Goal: Task Accomplishment & Management: Manage account settings

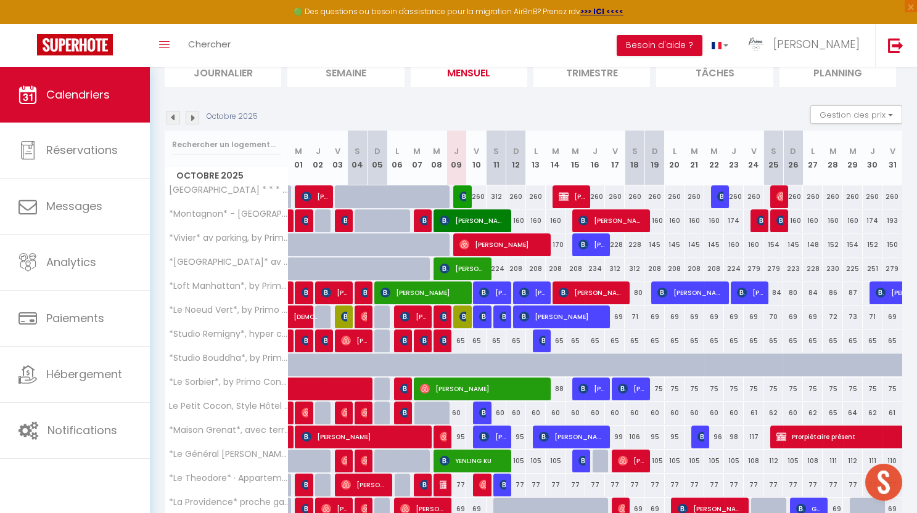
scroll to position [94, 0]
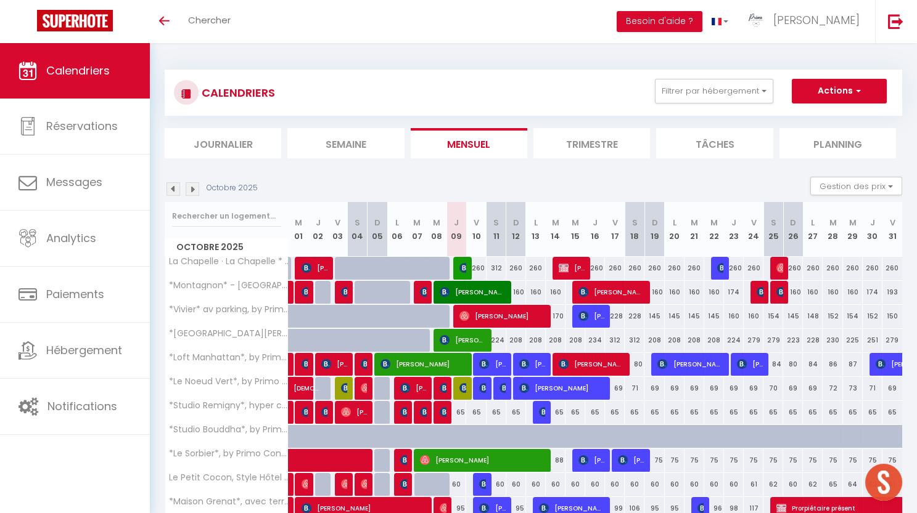
scroll to position [30, 0]
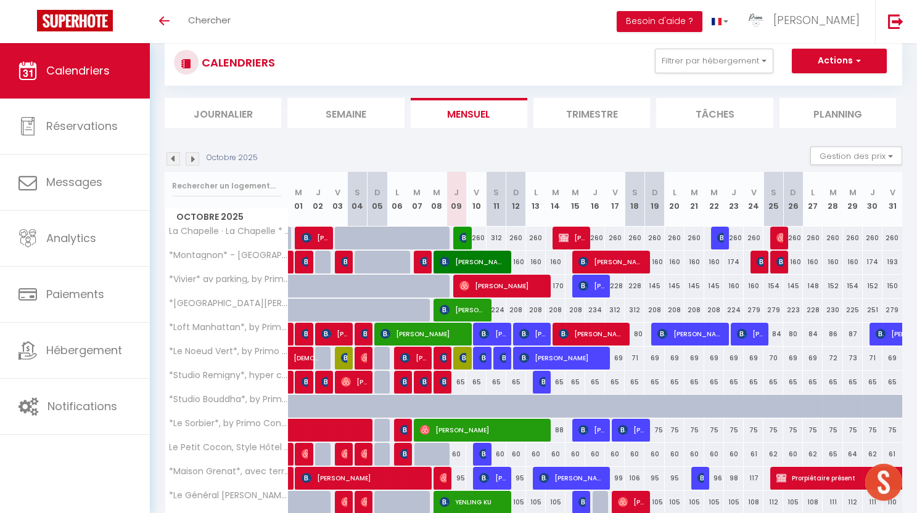
click at [494, 278] on span "[PERSON_NAME]" at bounding box center [502, 285] width 86 height 23
select select "OK"
select select "0"
select select "1"
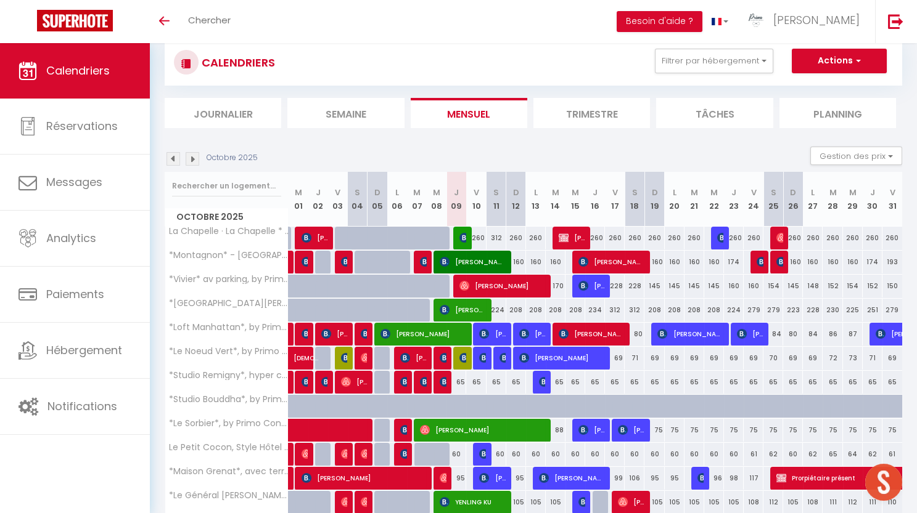
select select "1"
select select
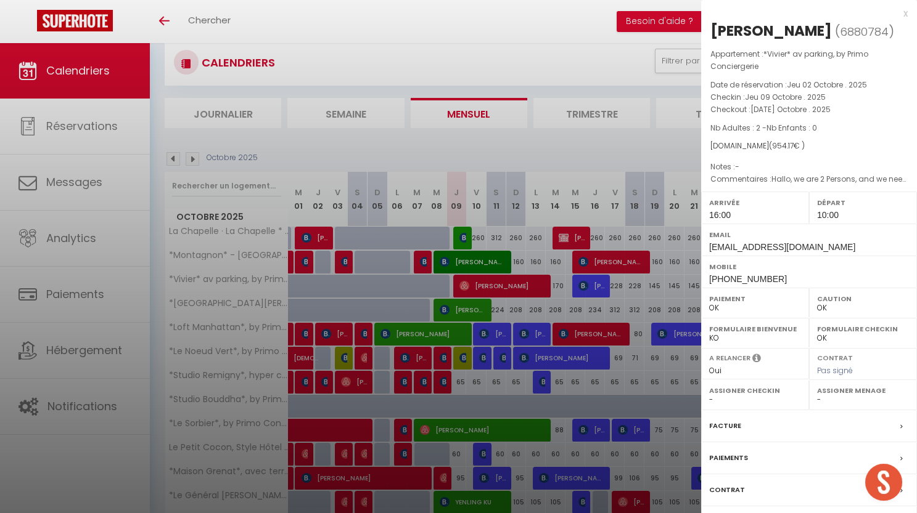
click at [455, 62] on div at bounding box center [458, 256] width 917 height 513
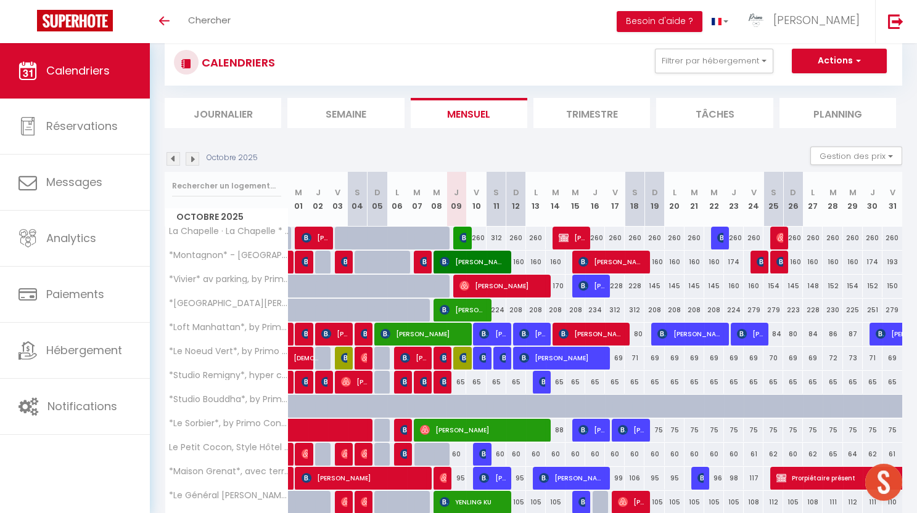
click at [473, 310] on span "[PERSON_NAME]" at bounding box center [462, 309] width 46 height 23
select select "50844"
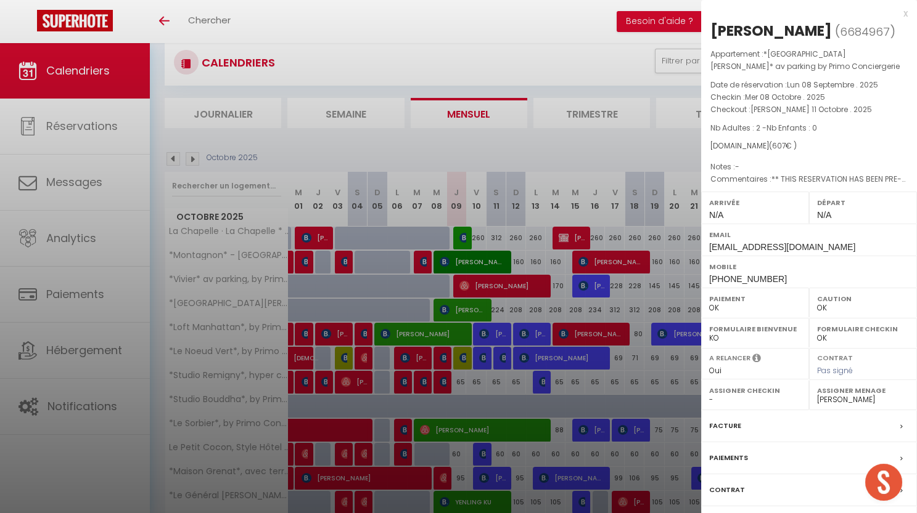
click at [460, 29] on div at bounding box center [458, 256] width 917 height 513
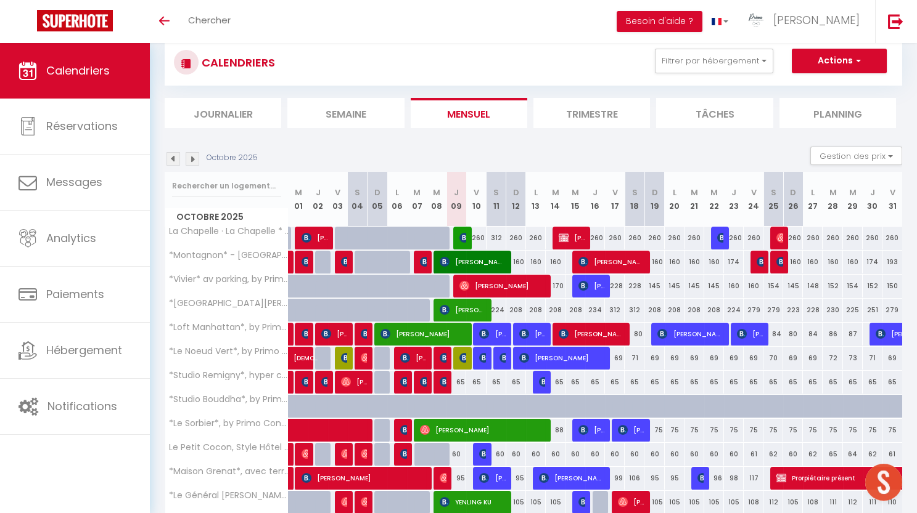
click at [177, 157] on img at bounding box center [173, 159] width 14 height 14
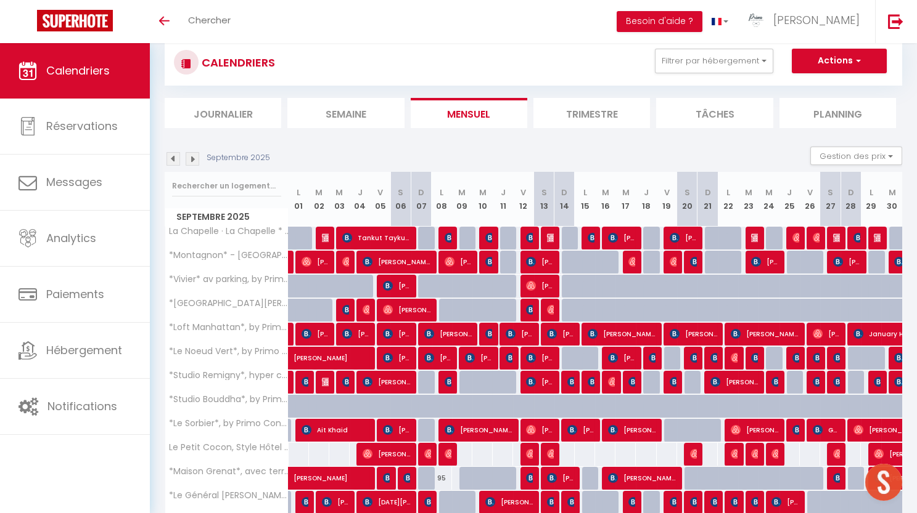
click at [171, 154] on img at bounding box center [173, 159] width 14 height 14
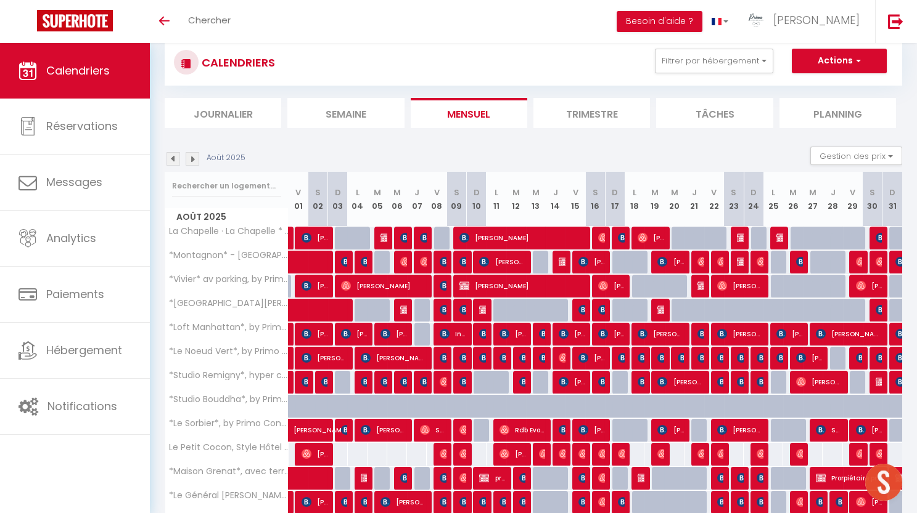
click at [192, 157] on img at bounding box center [193, 159] width 14 height 14
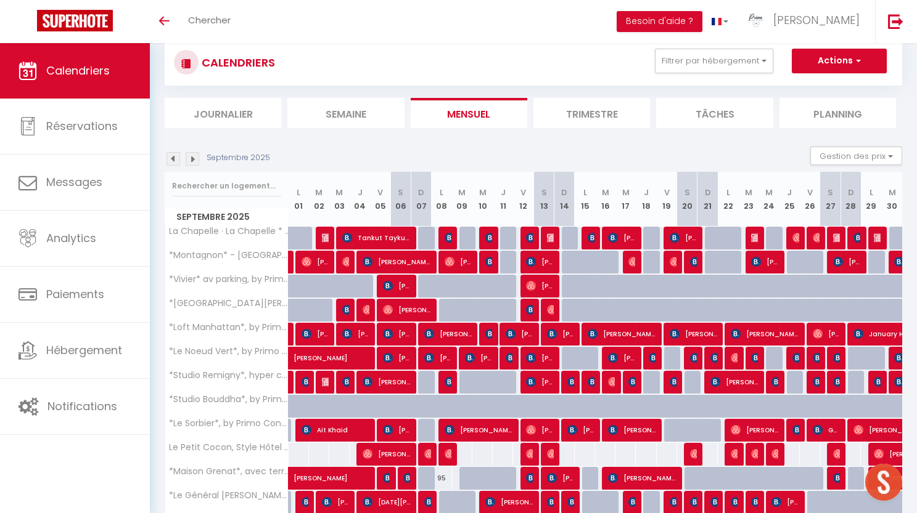
click at [192, 157] on img at bounding box center [193, 159] width 14 height 14
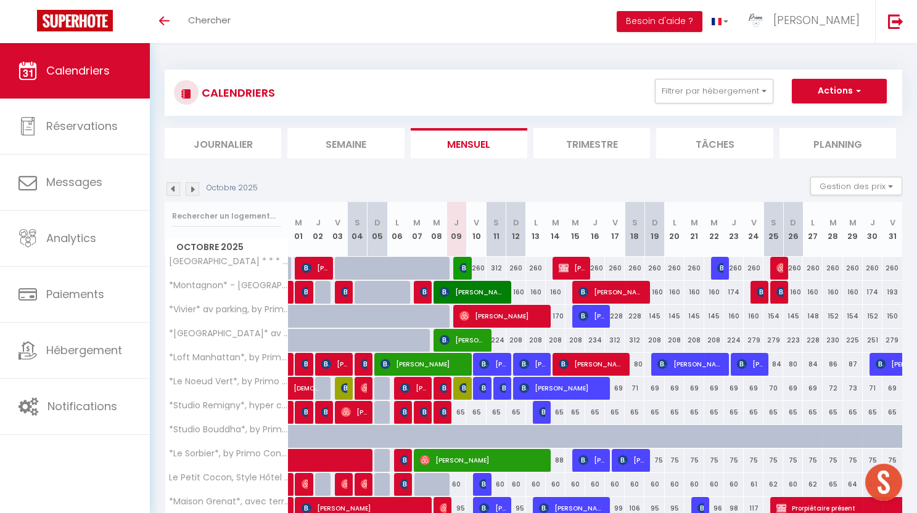
click at [571, 266] on span "[PERSON_NAME]" at bounding box center [571, 267] width 27 height 23
select select "OK"
select select "0"
select select "1"
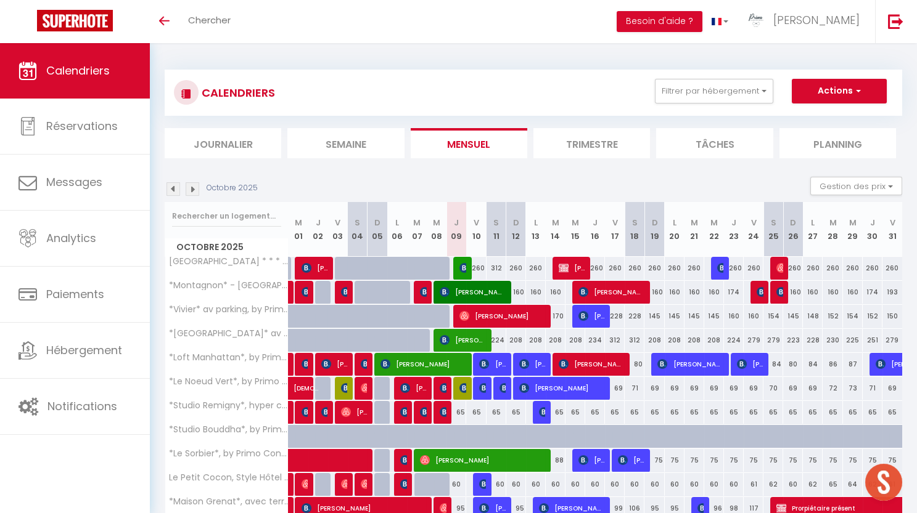
select select "1"
select select
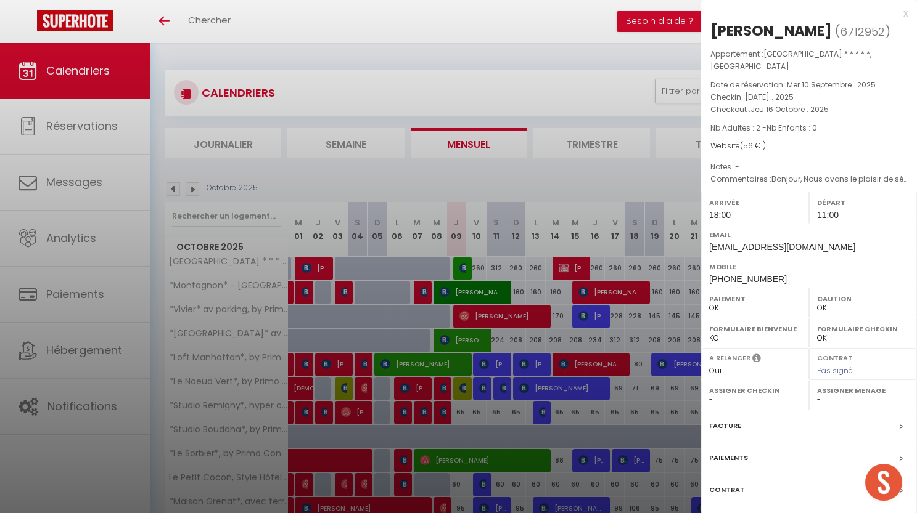
select select "30880"
click at [571, 266] on div at bounding box center [458, 256] width 917 height 513
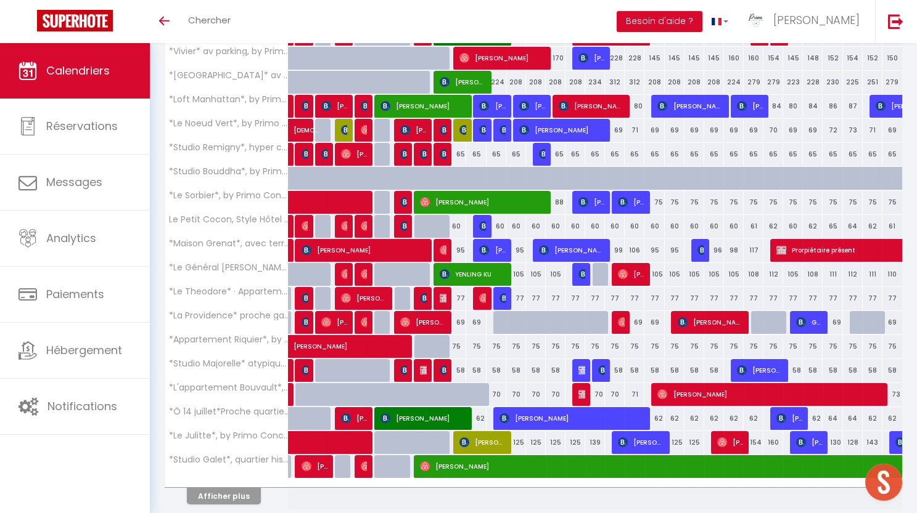
scroll to position [258, 0]
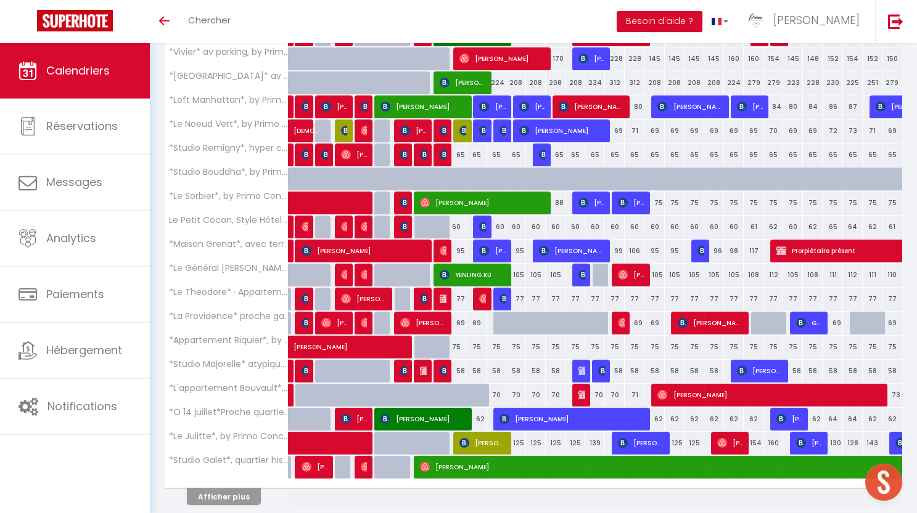
click at [239, 497] on button "Afficher plus" at bounding box center [224, 497] width 74 height 17
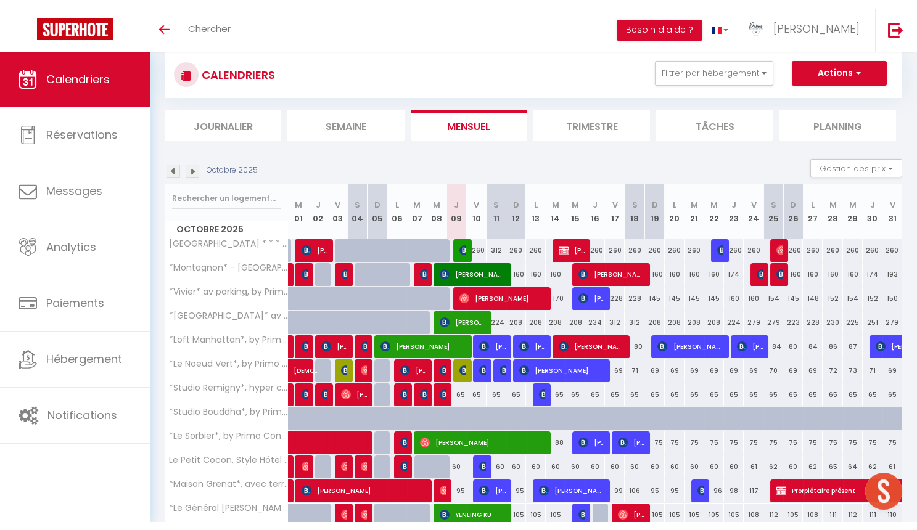
scroll to position [27, 0]
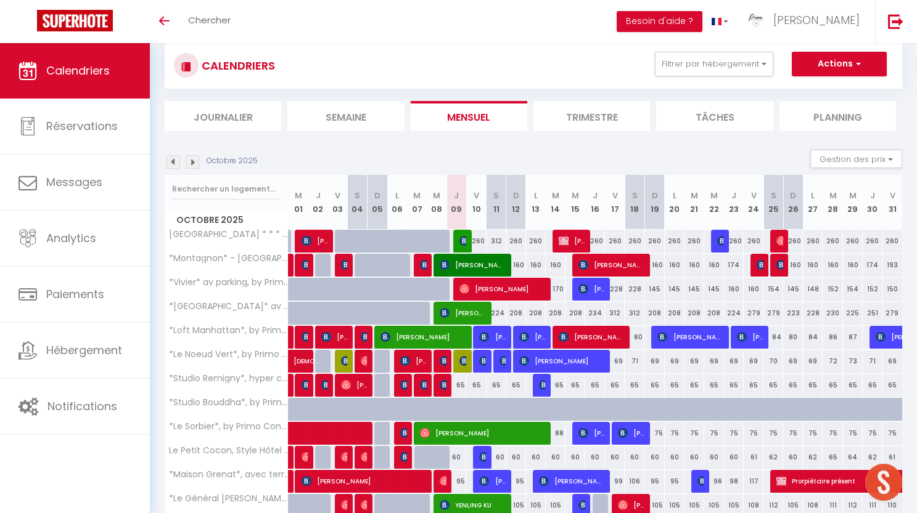
click at [568, 241] on img at bounding box center [563, 241] width 10 height 10
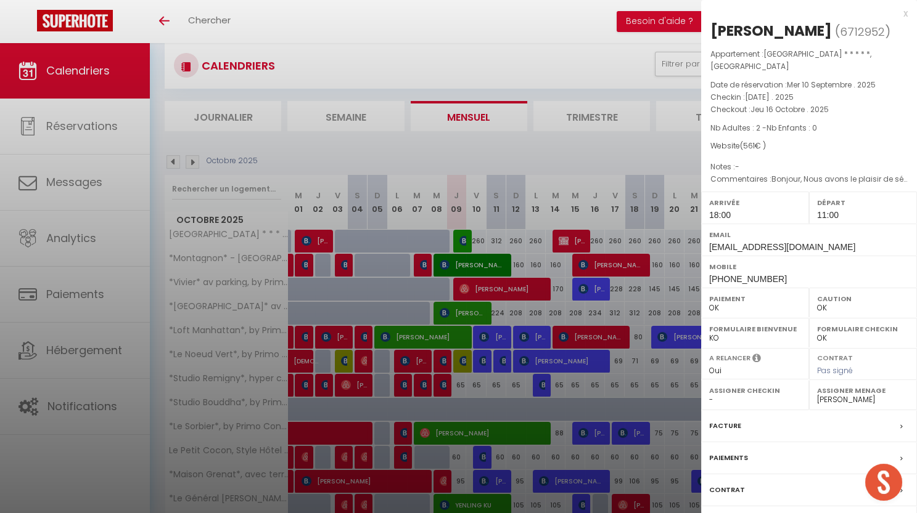
click at [509, 33] on div at bounding box center [458, 256] width 917 height 513
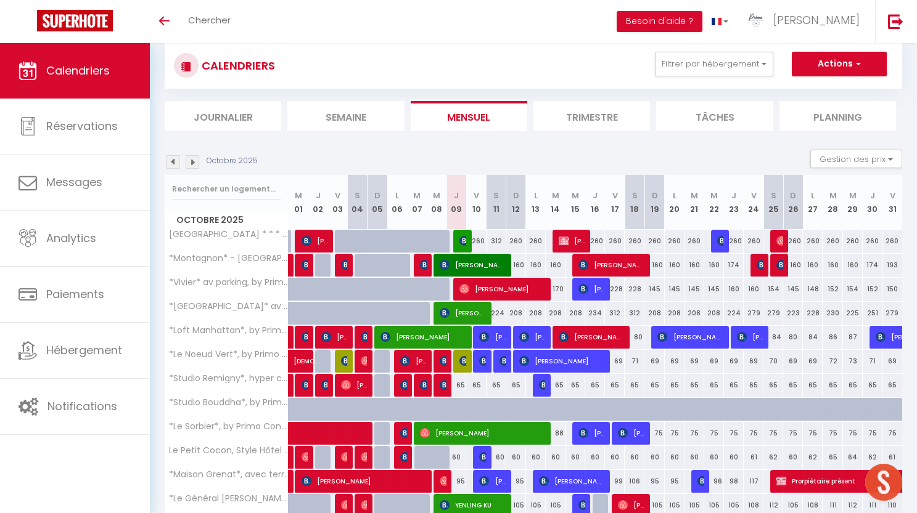
click at [176, 157] on img at bounding box center [173, 162] width 14 height 14
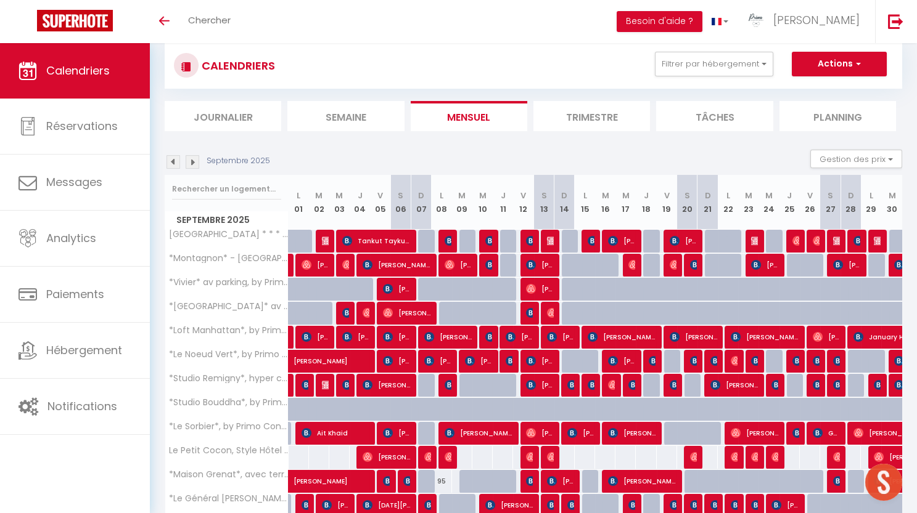
click at [193, 164] on img at bounding box center [193, 162] width 14 height 14
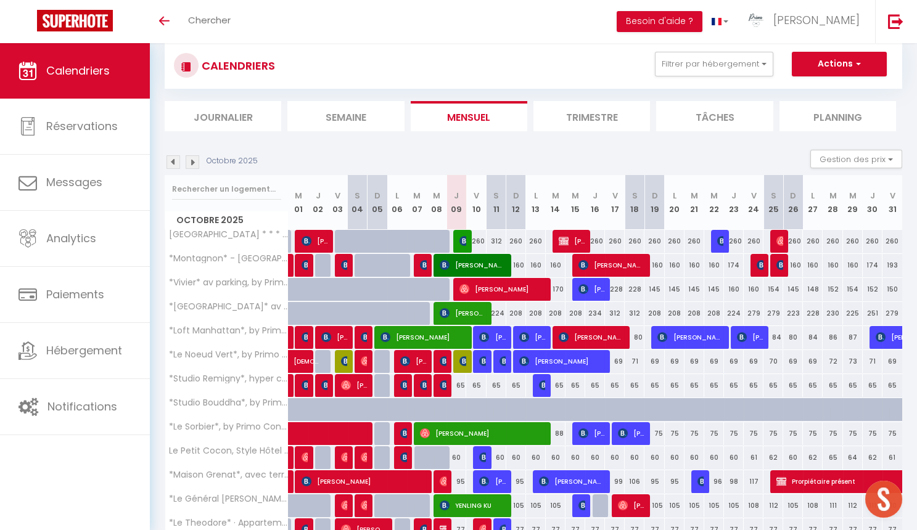
click at [172, 160] on img at bounding box center [173, 162] width 14 height 14
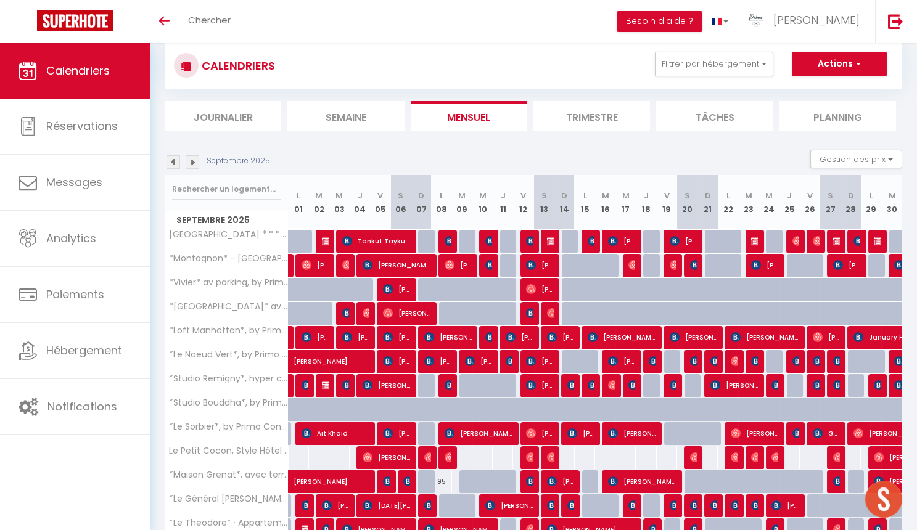
click at [191, 161] on img at bounding box center [193, 162] width 14 height 14
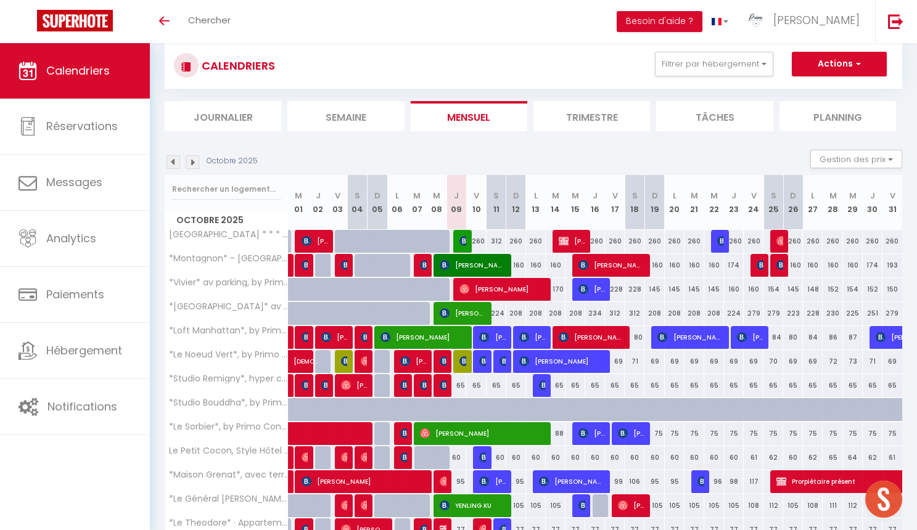
click at [192, 161] on img at bounding box center [193, 162] width 14 height 14
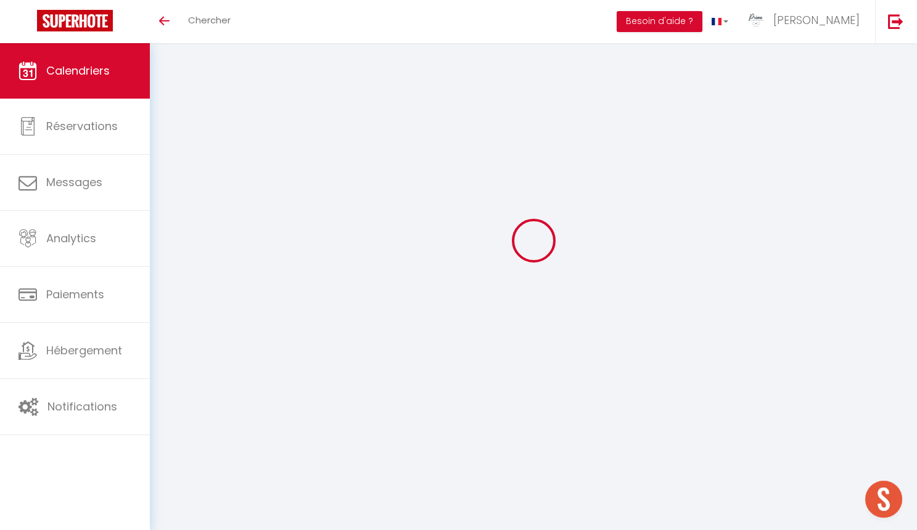
select select "0"
select select "30880"
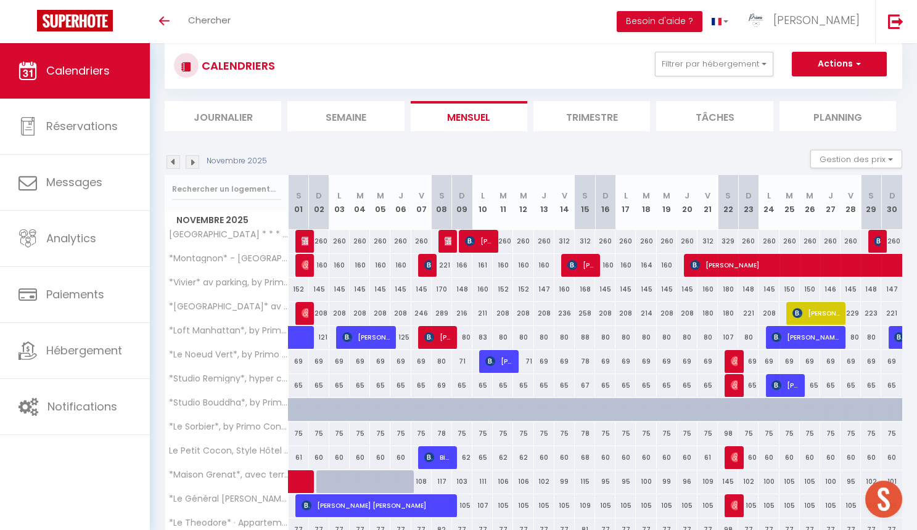
select select "KO"
select select
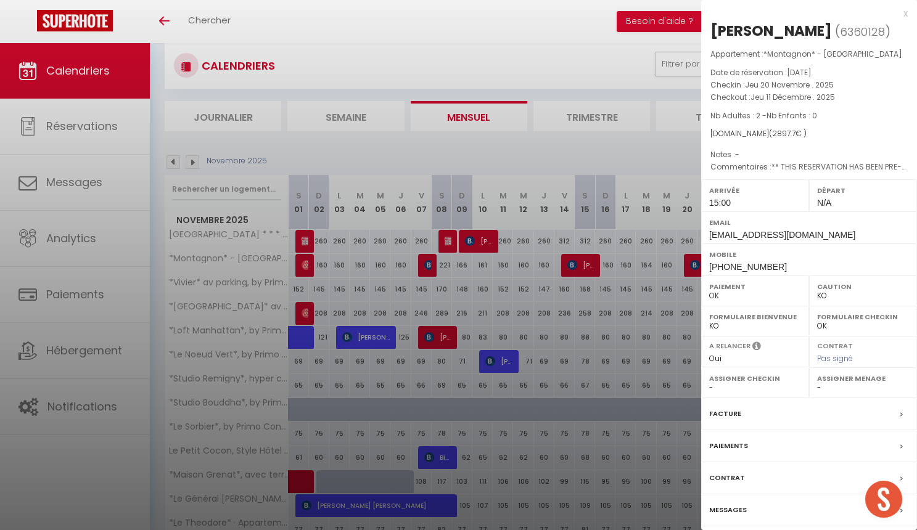
click at [656, 333] on div at bounding box center [458, 265] width 917 height 530
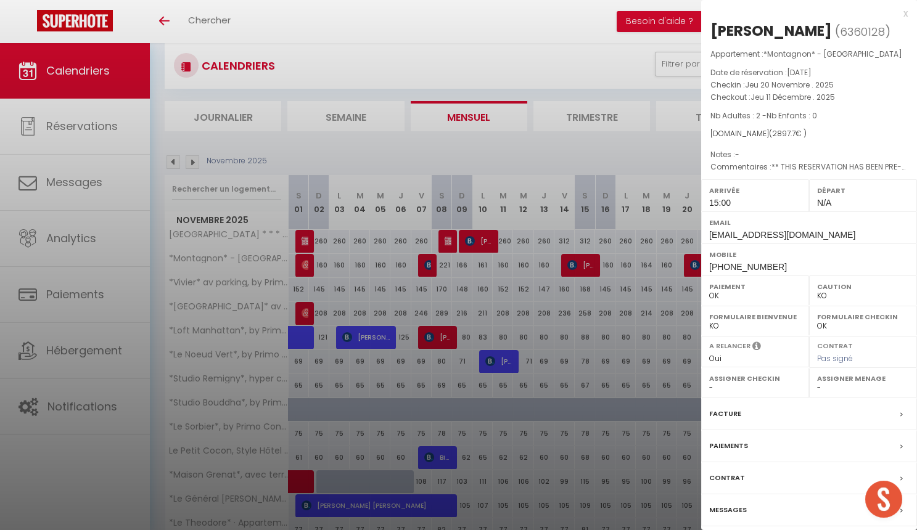
click at [412, 33] on div at bounding box center [458, 265] width 917 height 530
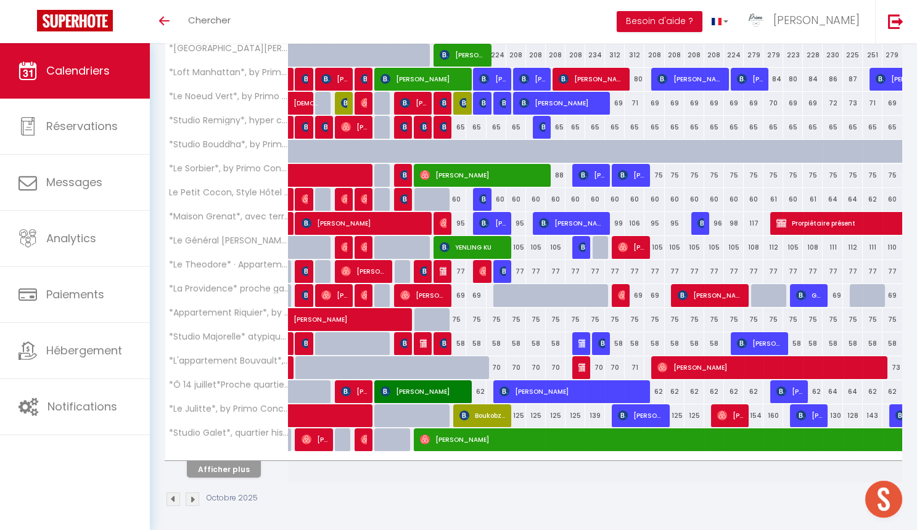
scroll to position [285, 0]
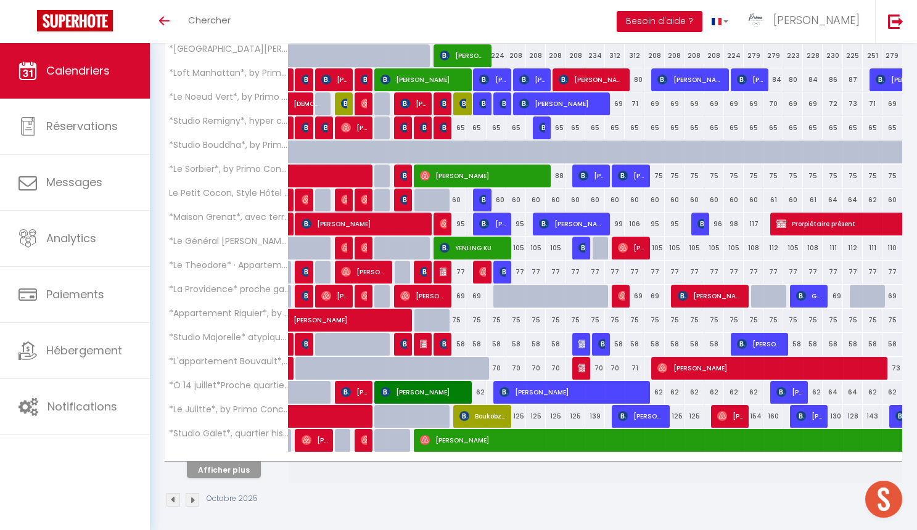
click at [250, 465] on button "Afficher plus" at bounding box center [224, 470] width 74 height 17
select select
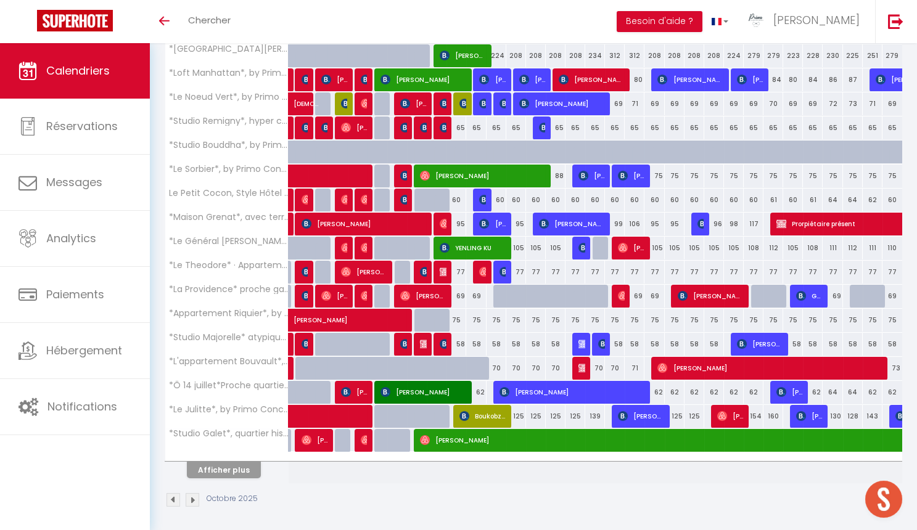
select select
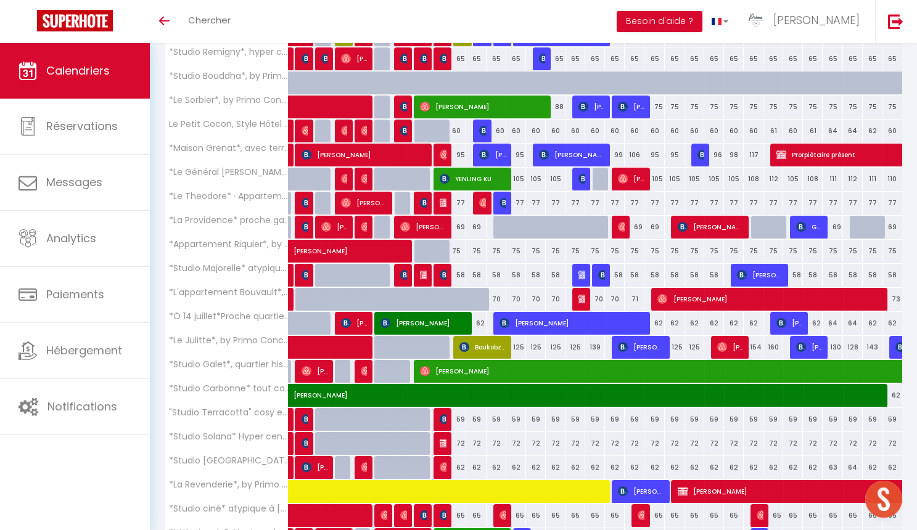
scroll to position [439, 0]
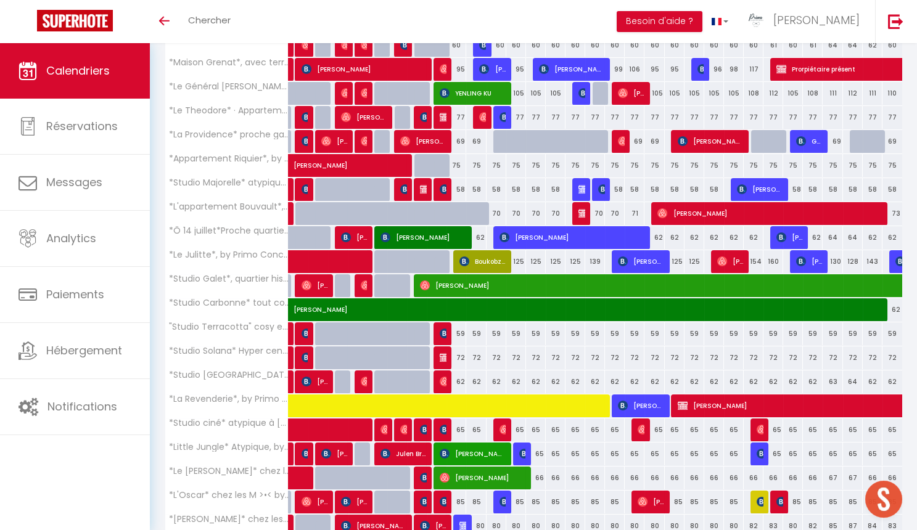
click at [476, 280] on span "[PERSON_NAME]" at bounding box center [845, 285] width 851 height 23
select select "OK"
select select "0"
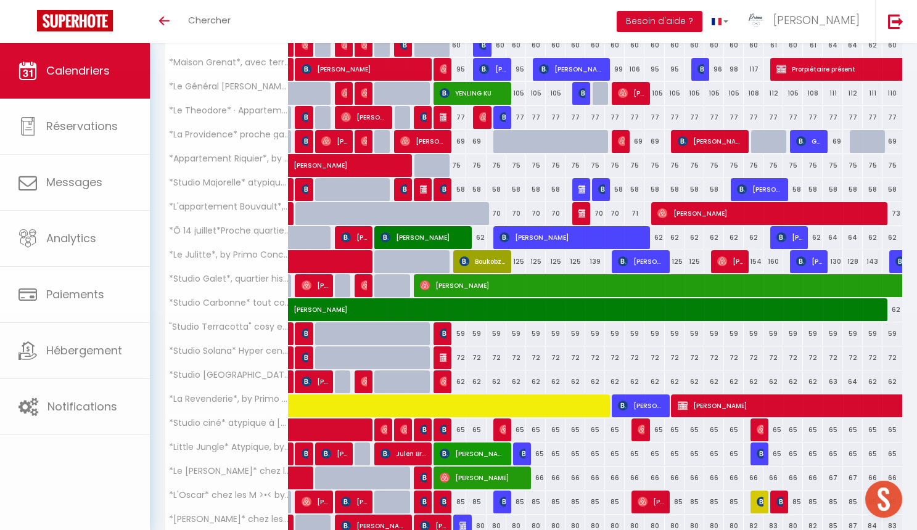
select select "1"
select select
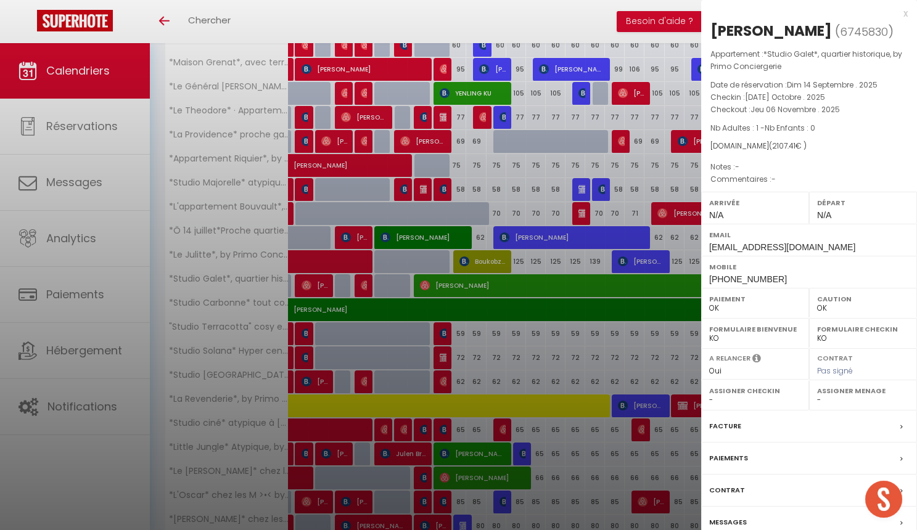
select select "49559"
click at [501, 305] on div at bounding box center [458, 265] width 917 height 530
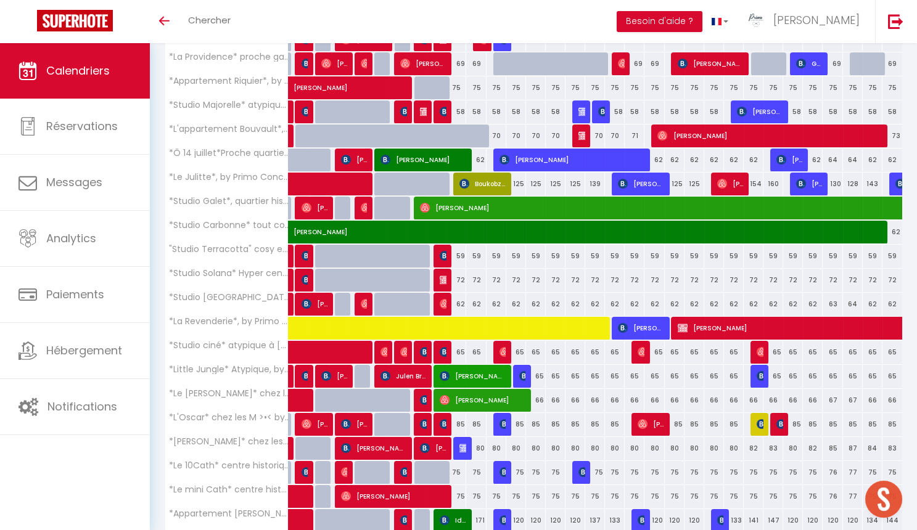
scroll to position [518, 0]
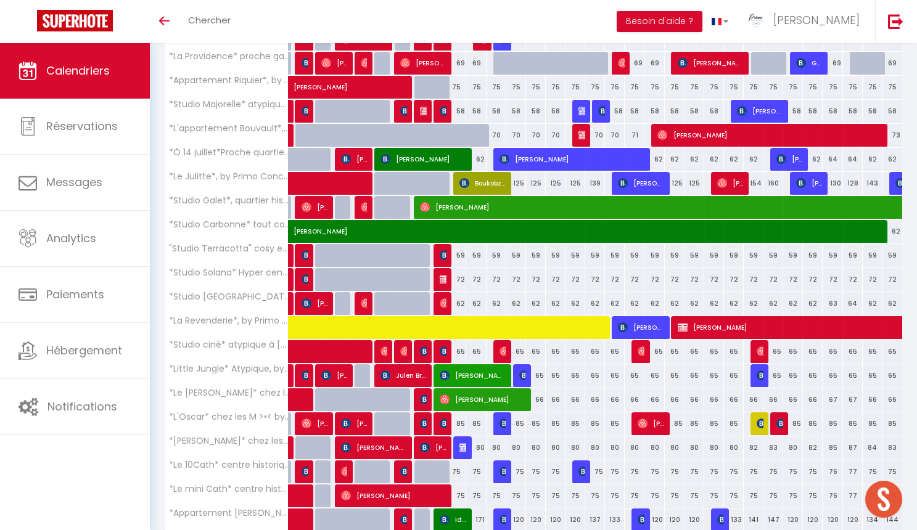
click at [456, 324] on span at bounding box center [528, 327] width 454 height 23
select select "KO"
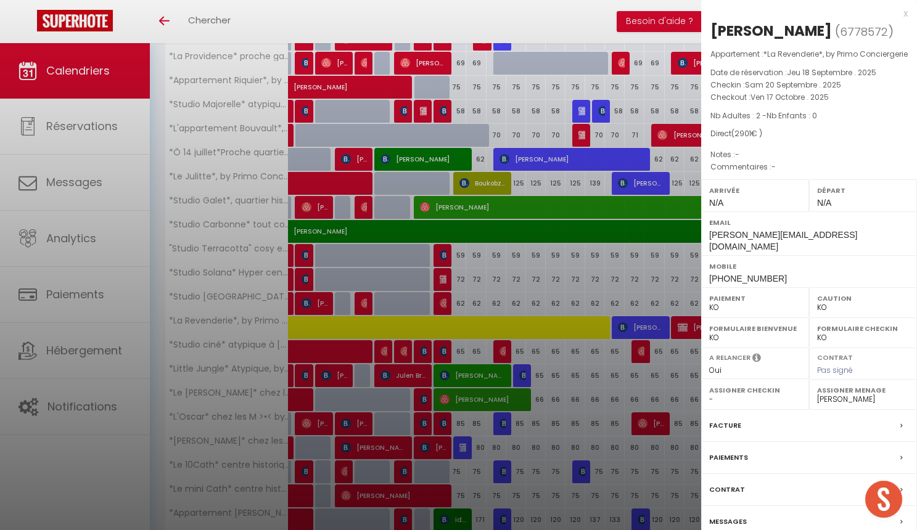
click at [419, 327] on div at bounding box center [458, 265] width 917 height 530
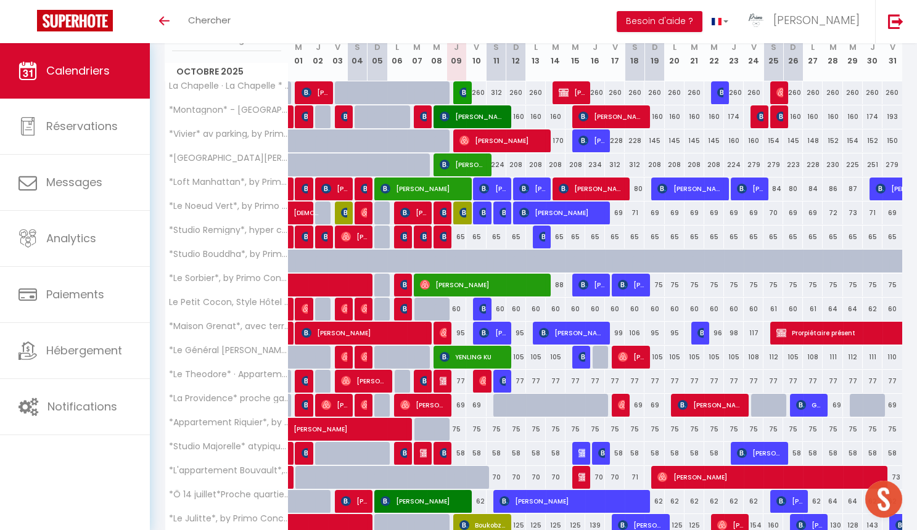
scroll to position [180, 0]
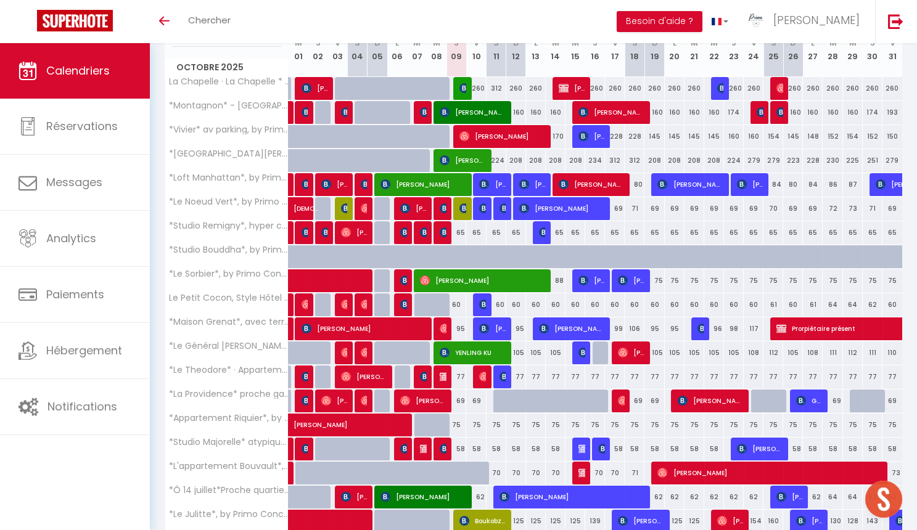
click at [751, 180] on span "[PERSON_NAME]" at bounding box center [750, 184] width 27 height 23
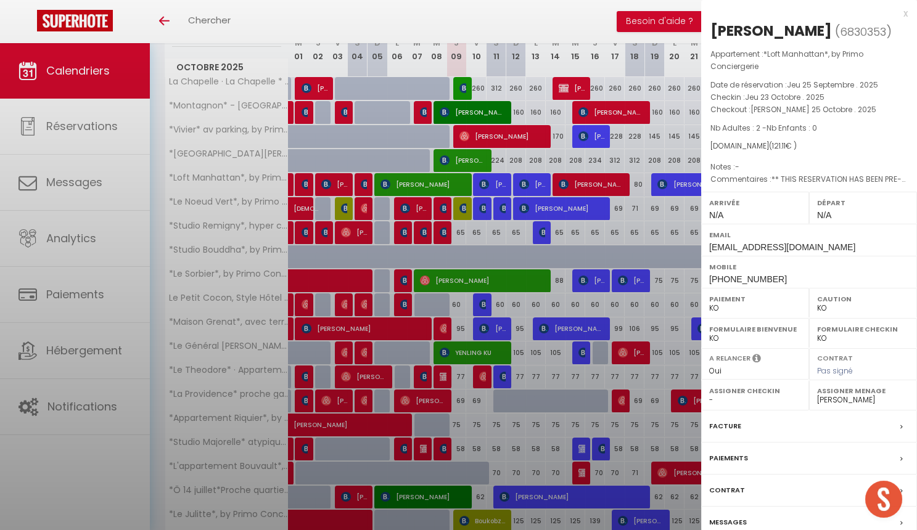
select select "OK"
select select "40039"
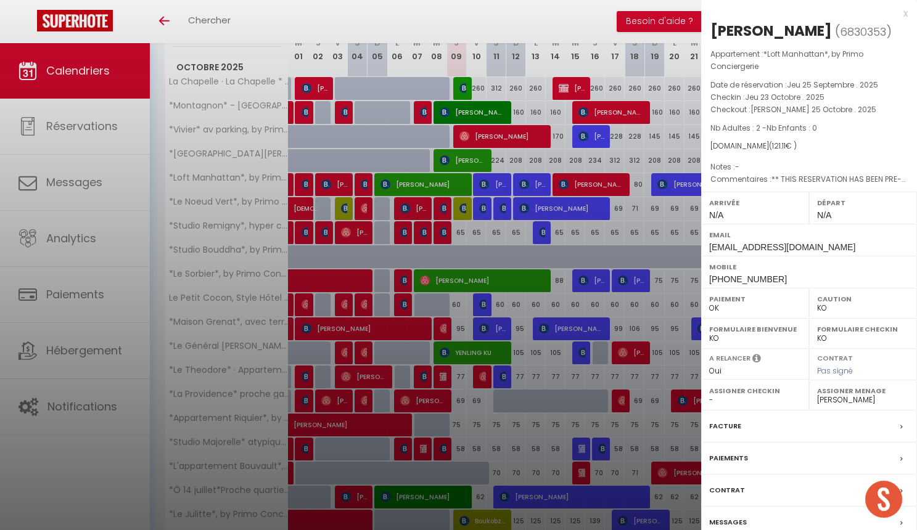
click at [679, 222] on div at bounding box center [458, 265] width 917 height 530
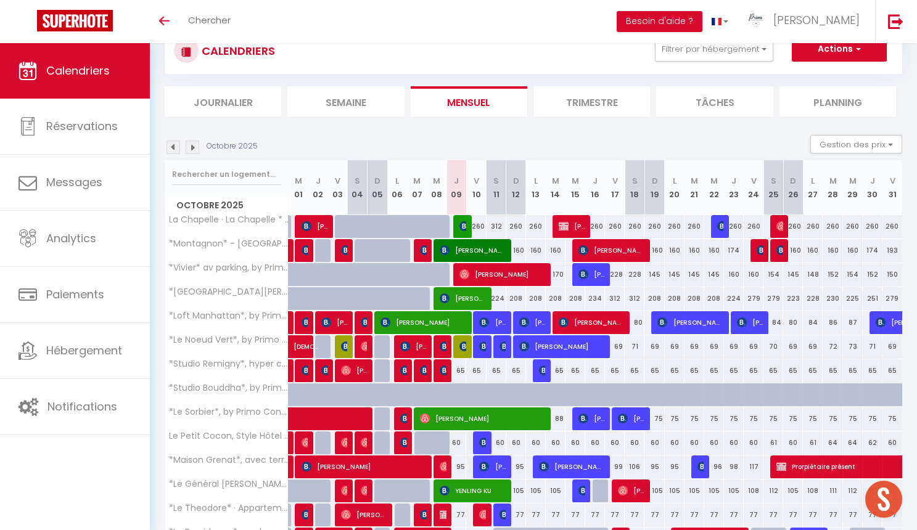
scroll to position [59, 0]
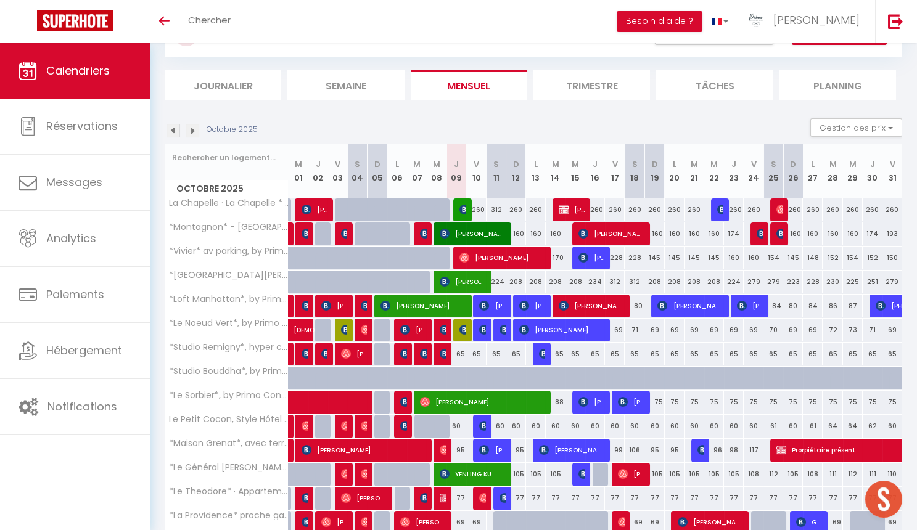
click at [175, 124] on img at bounding box center [173, 131] width 14 height 14
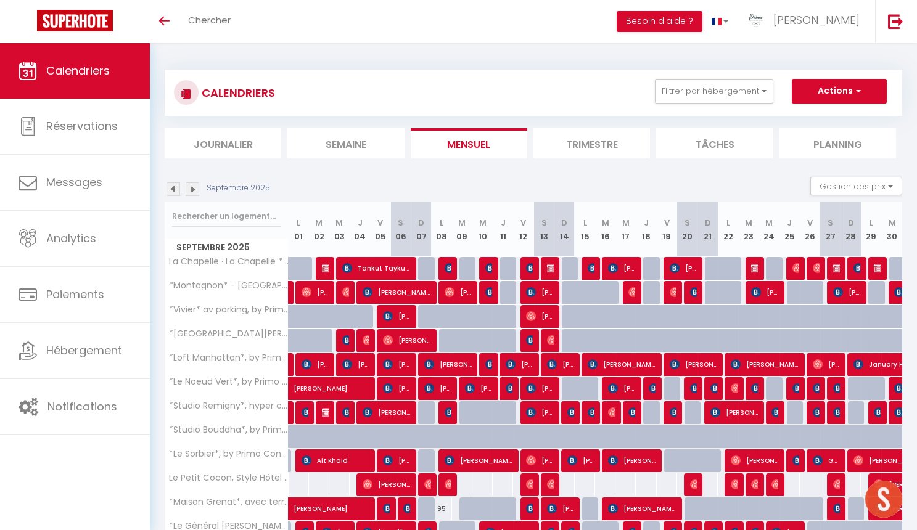
scroll to position [0, 0]
click at [174, 184] on img at bounding box center [173, 189] width 14 height 14
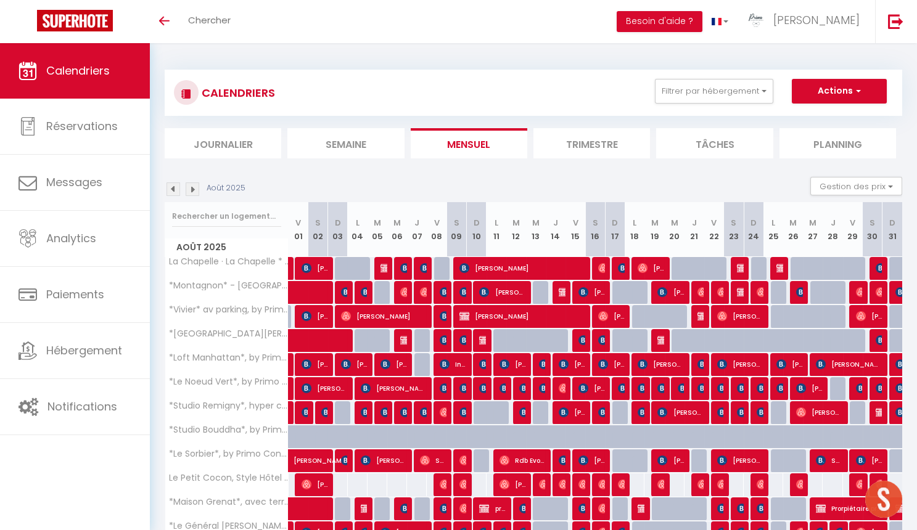
click at [176, 186] on img at bounding box center [173, 189] width 14 height 14
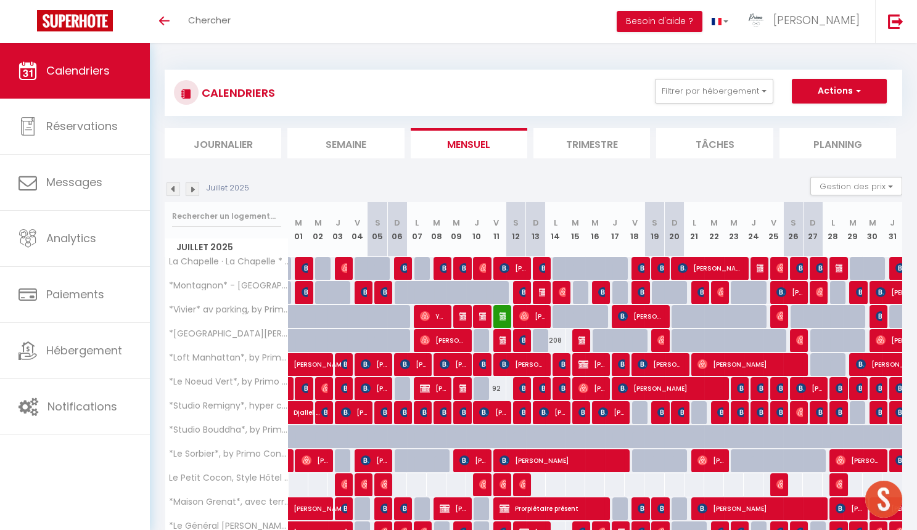
click at [175, 183] on img at bounding box center [173, 189] width 14 height 14
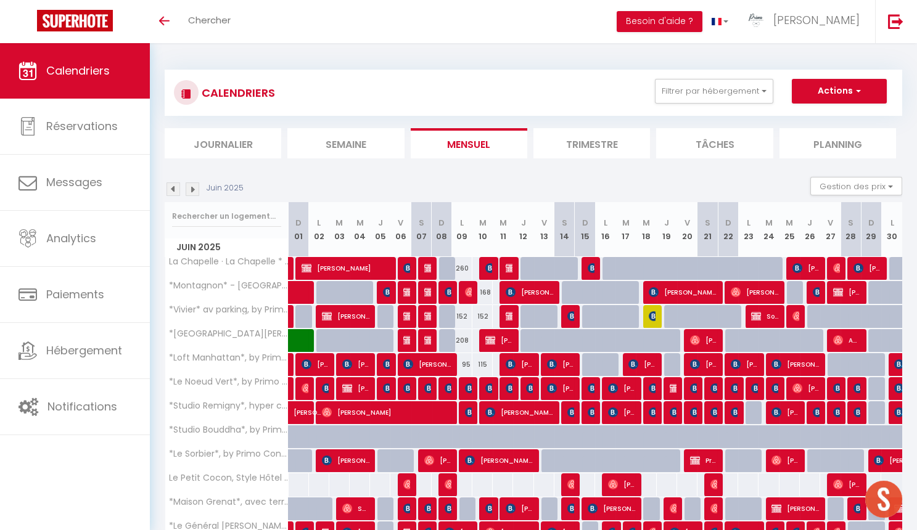
click at [176, 185] on img at bounding box center [173, 189] width 14 height 14
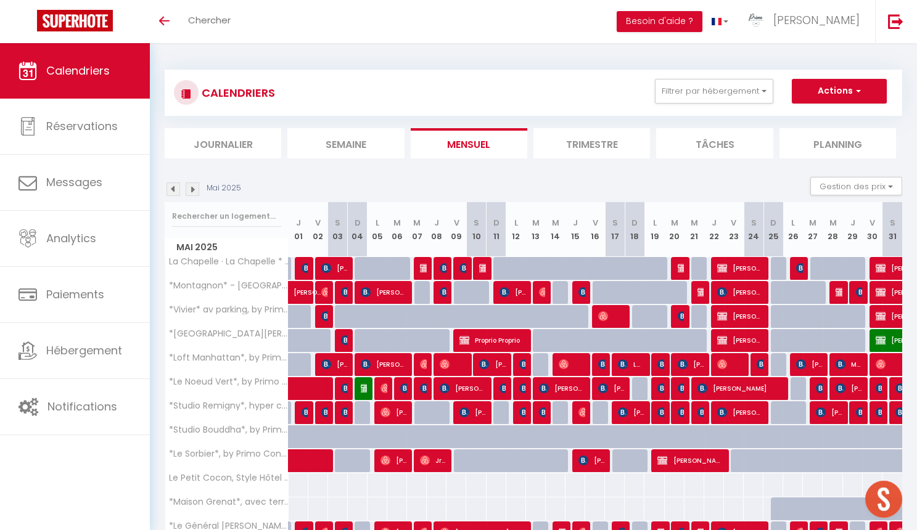
click at [192, 185] on img at bounding box center [193, 189] width 14 height 14
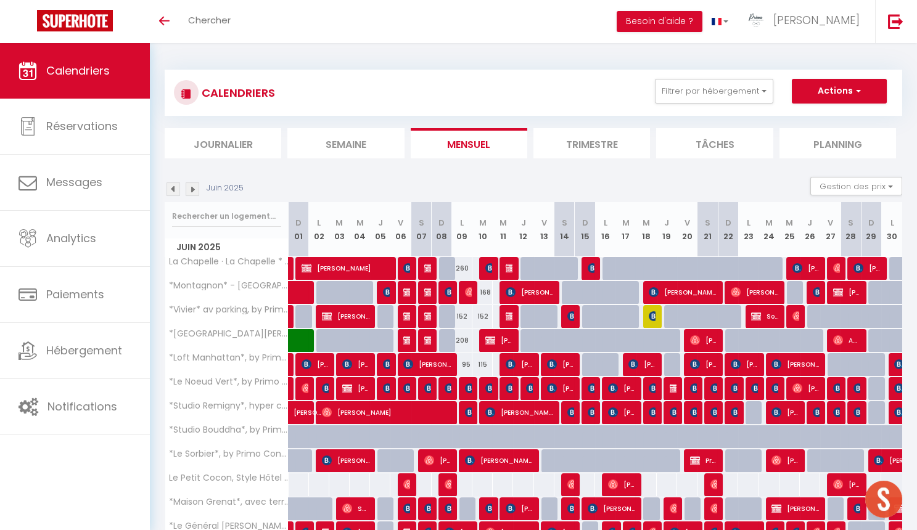
click at [192, 185] on img at bounding box center [193, 189] width 14 height 14
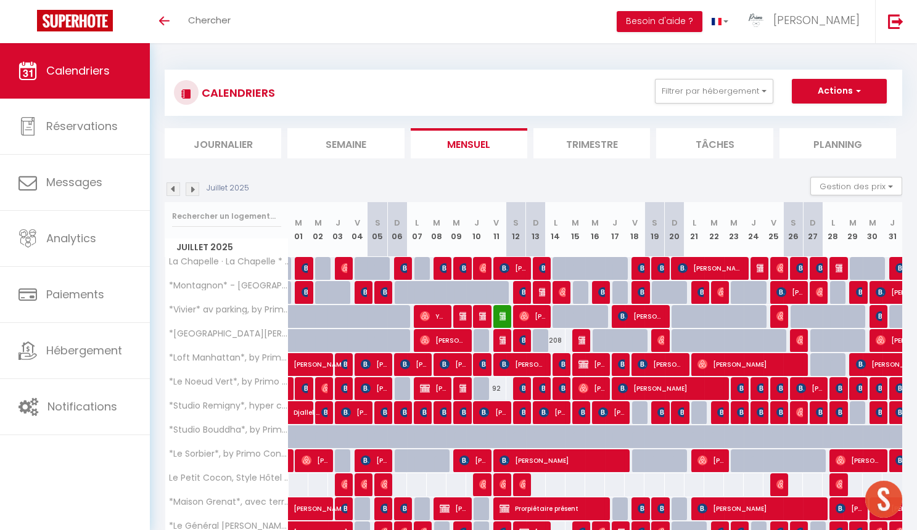
click at [192, 185] on img at bounding box center [193, 189] width 14 height 14
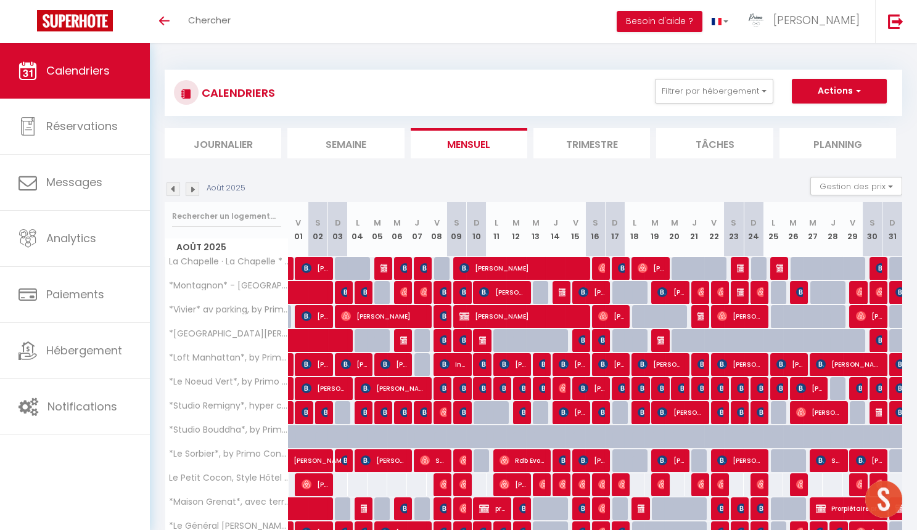
click at [192, 185] on img at bounding box center [193, 189] width 14 height 14
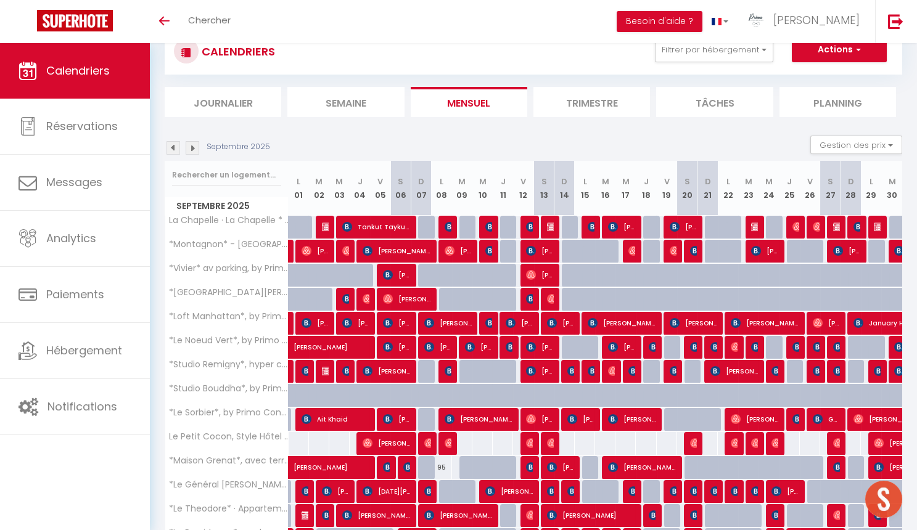
scroll to position [17, 0]
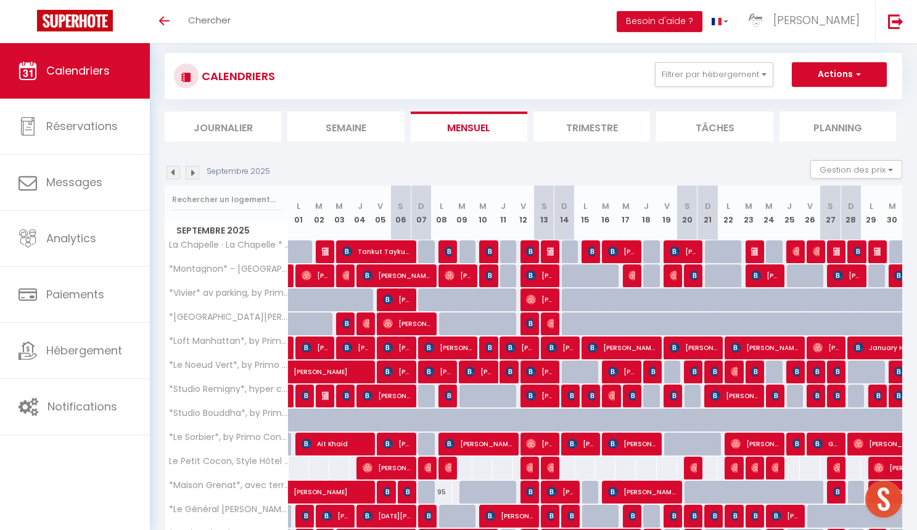
click at [193, 173] on img at bounding box center [193, 173] width 14 height 14
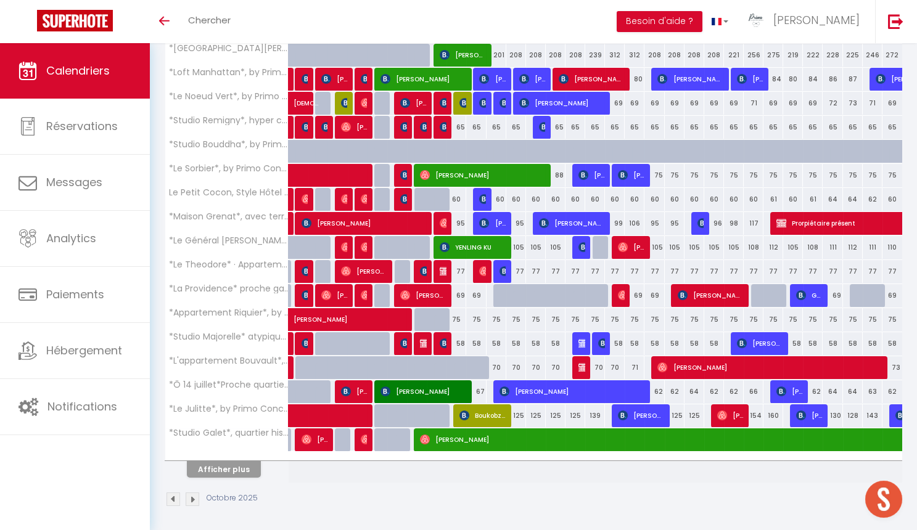
scroll to position [285, 0]
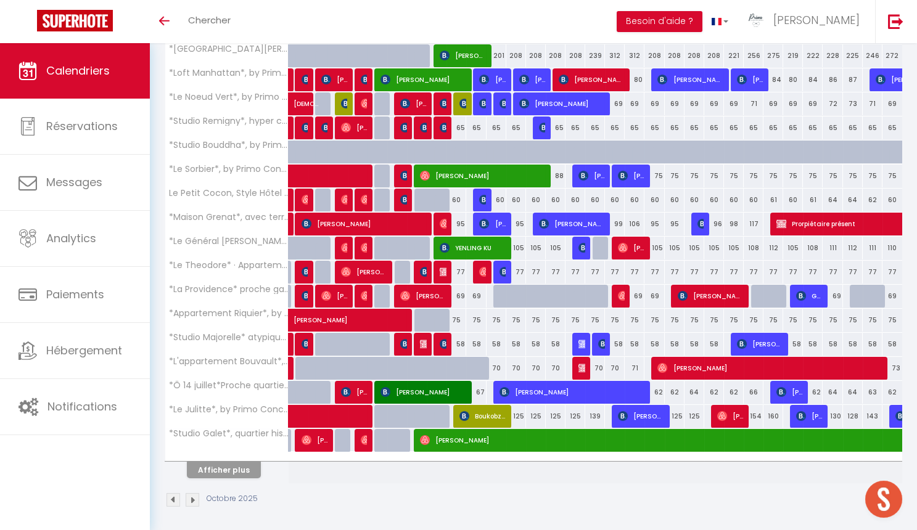
click at [386, 319] on span "[PERSON_NAME]" at bounding box center [378, 313] width 170 height 23
select select "OK"
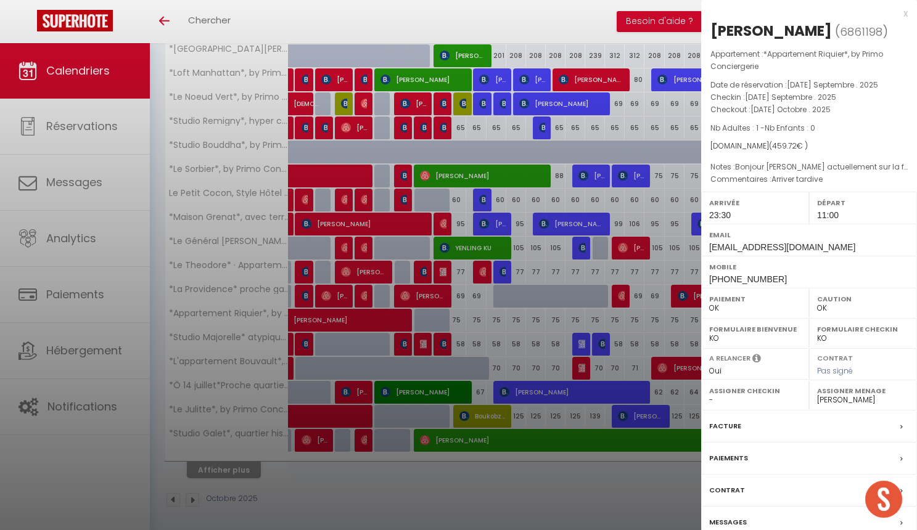
click at [386, 319] on div at bounding box center [458, 265] width 917 height 530
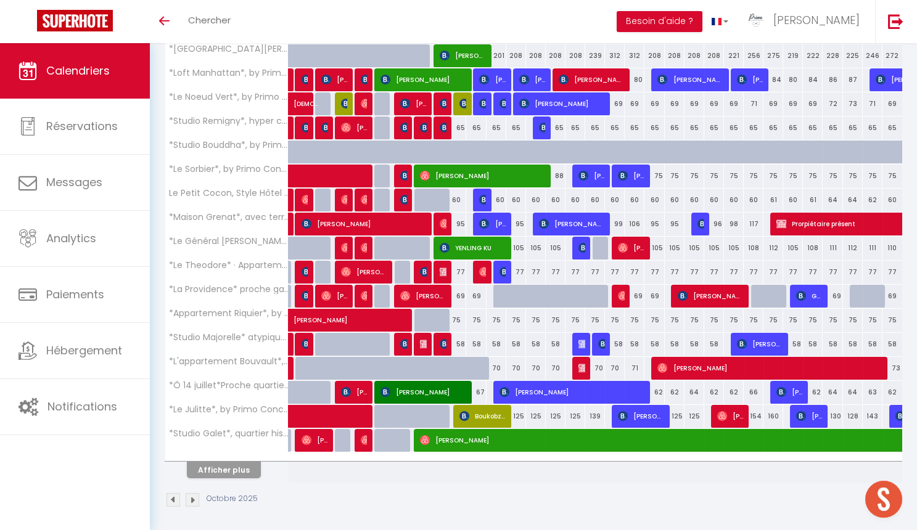
click at [231, 471] on button "Afficher plus" at bounding box center [224, 470] width 74 height 17
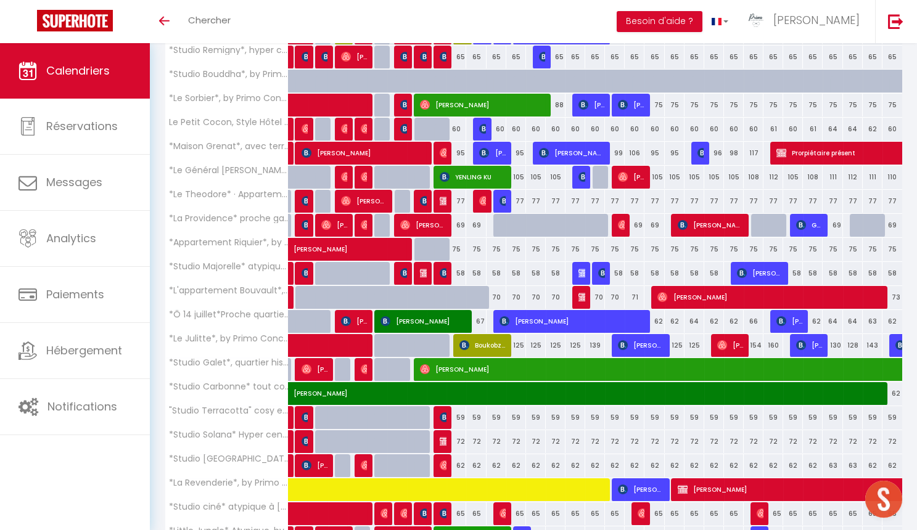
scroll to position [370, 0]
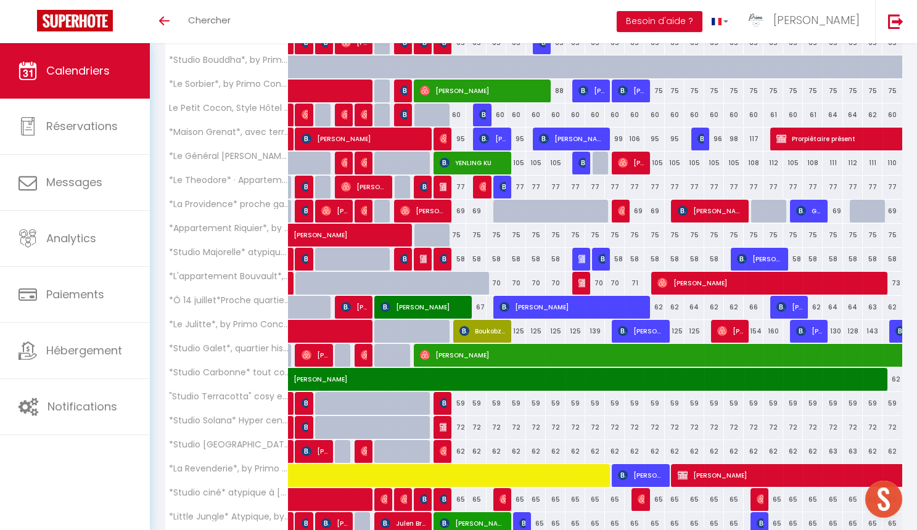
click at [698, 283] on span "[PERSON_NAME]" at bounding box center [769, 282] width 224 height 23
select select
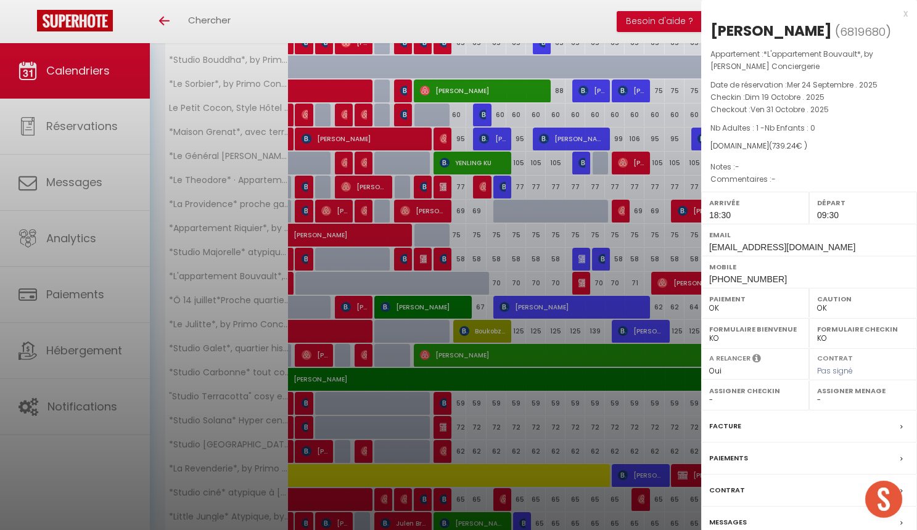
click at [666, 320] on div at bounding box center [458, 265] width 917 height 530
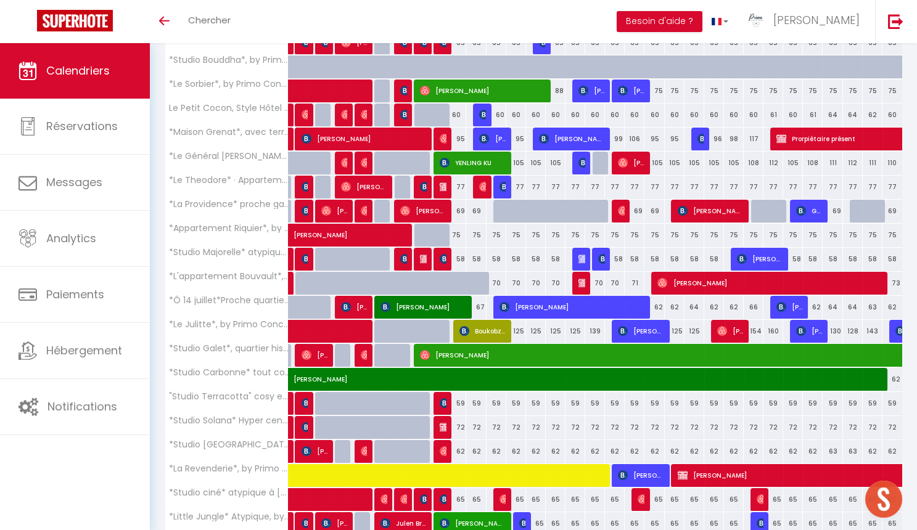
click at [582, 280] on img at bounding box center [583, 283] width 10 height 10
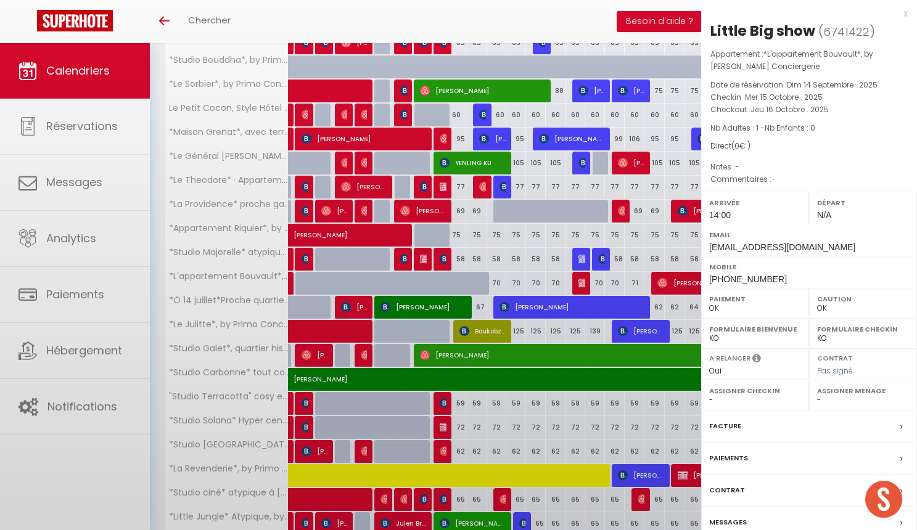
select select "0"
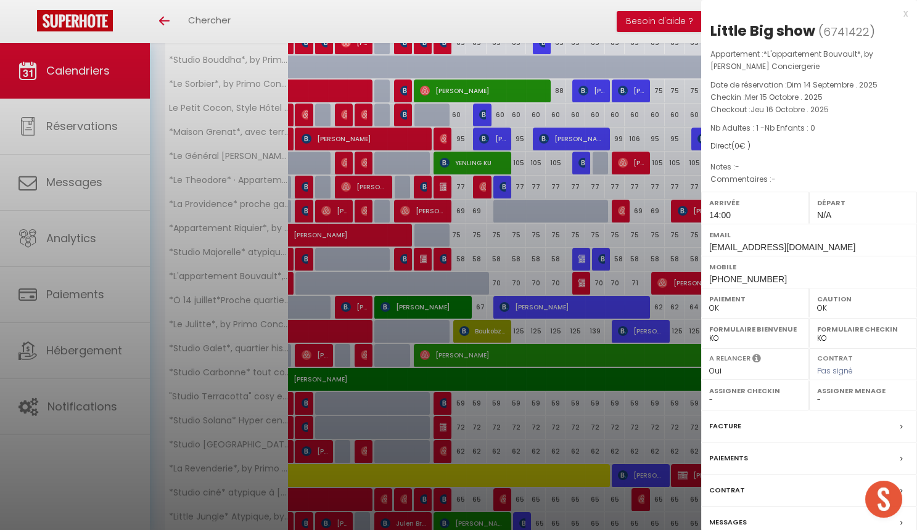
click at [632, 310] on div at bounding box center [458, 265] width 917 height 530
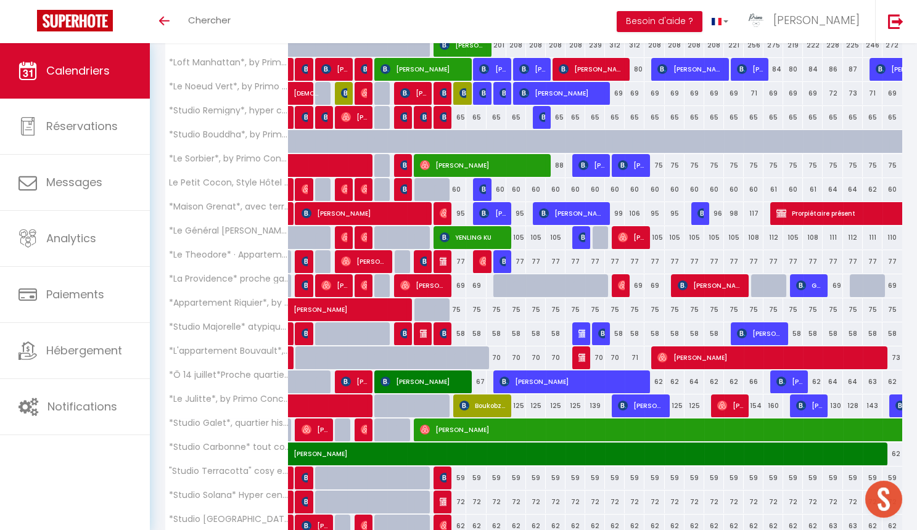
scroll to position [295, 0]
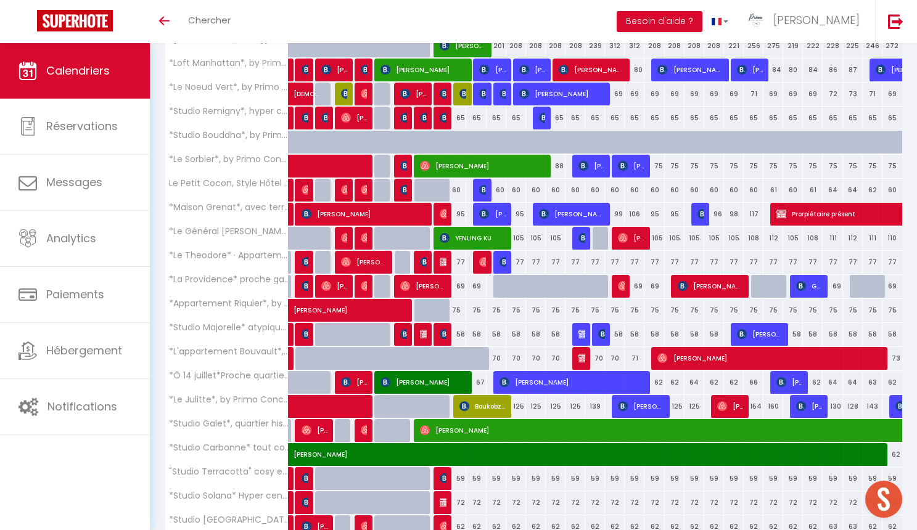
click at [428, 333] on div at bounding box center [422, 334] width 20 height 23
click at [425, 333] on img at bounding box center [425, 334] width 10 height 10
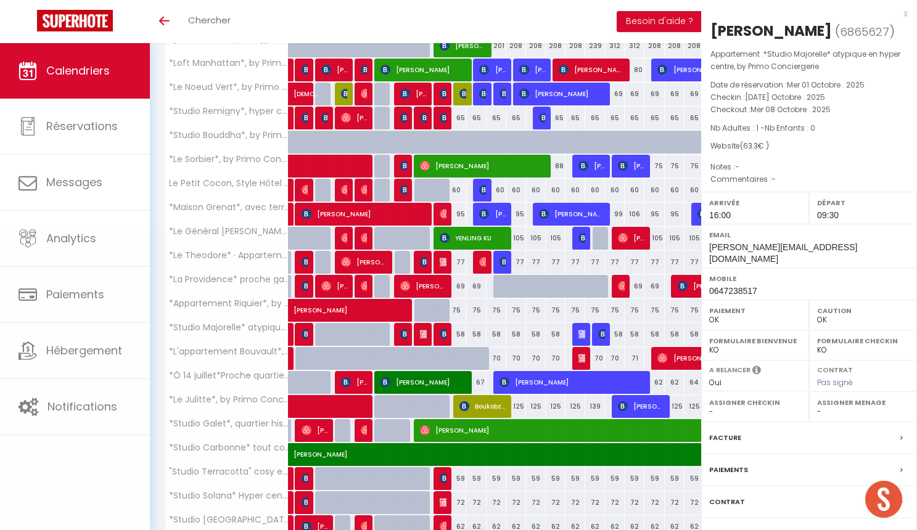
select select "30880"
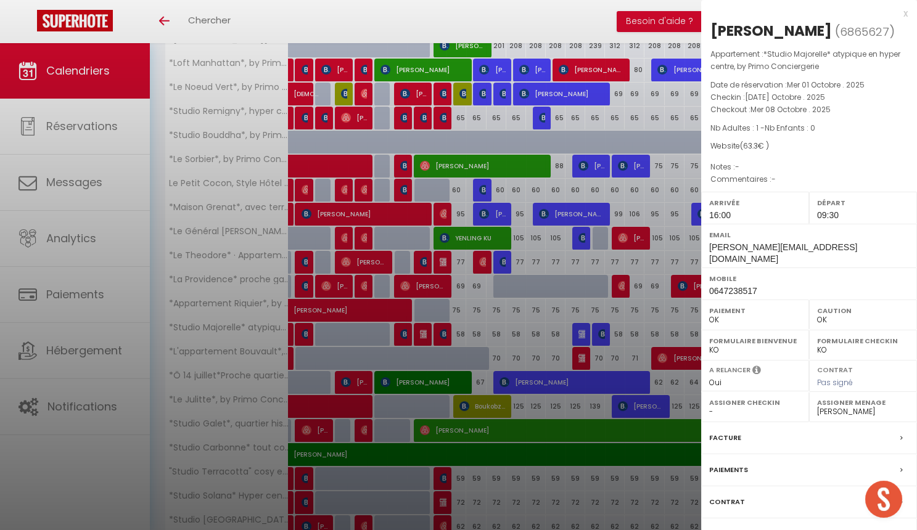
click at [587, 355] on div at bounding box center [458, 265] width 917 height 530
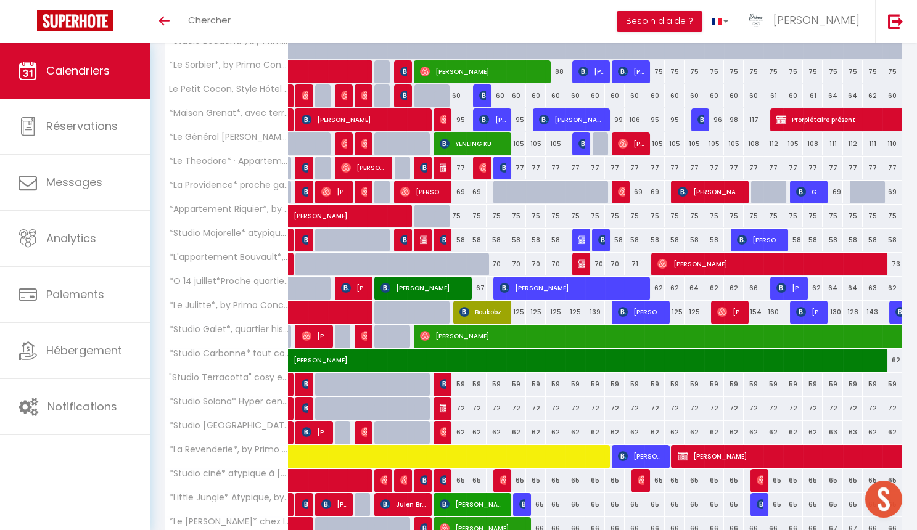
scroll to position [407, 0]
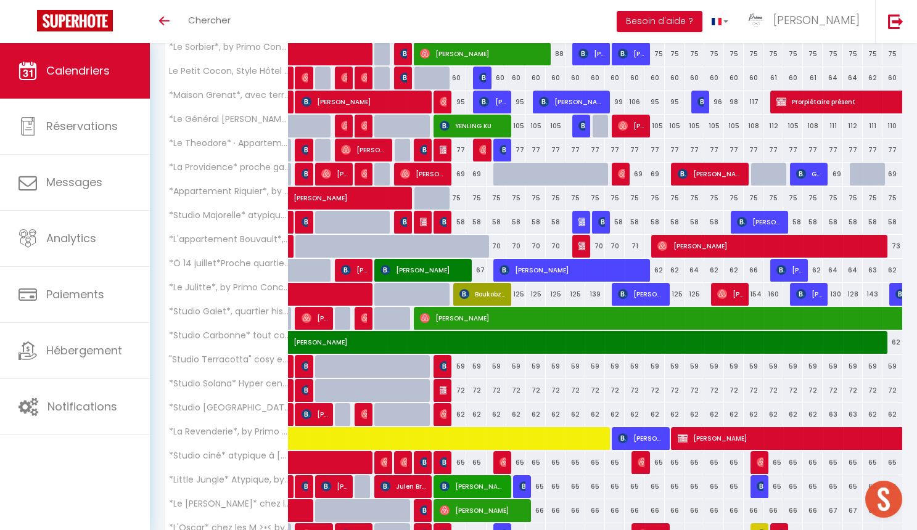
click at [758, 245] on span "[PERSON_NAME]" at bounding box center [769, 245] width 224 height 23
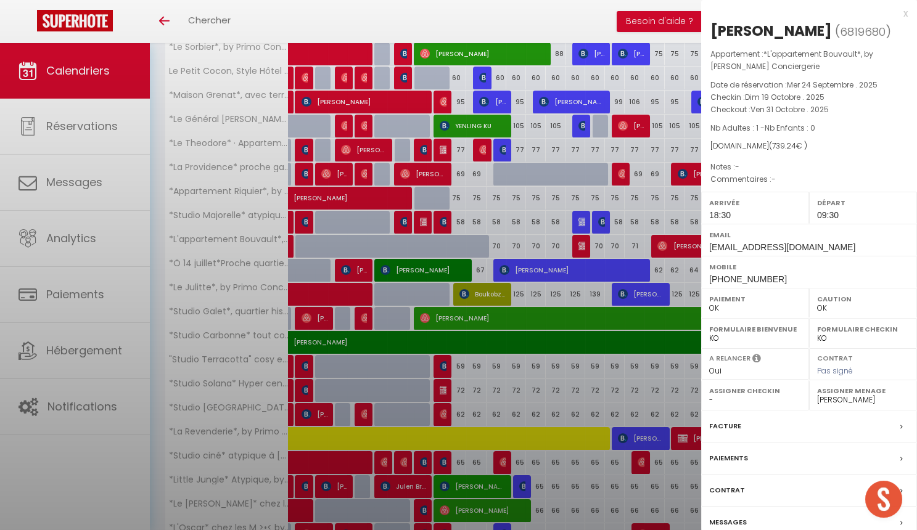
select select
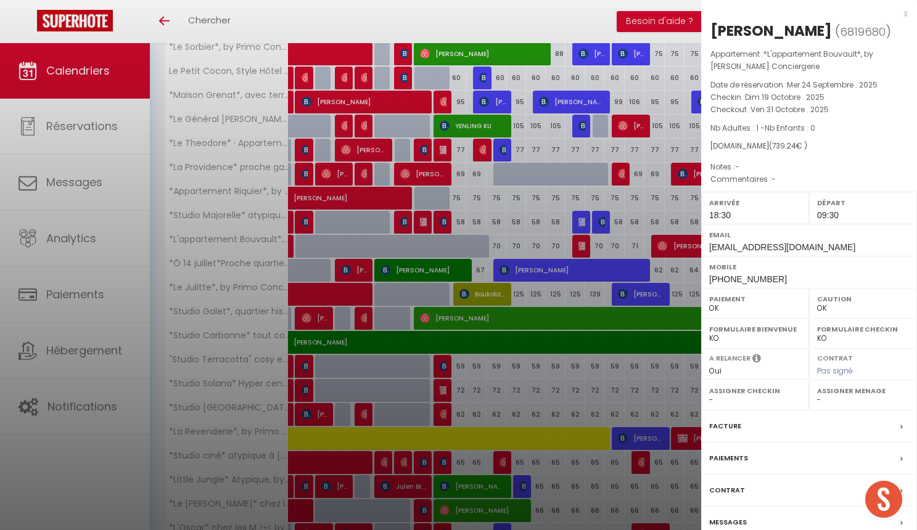
click at [621, 366] on div at bounding box center [458, 265] width 917 height 530
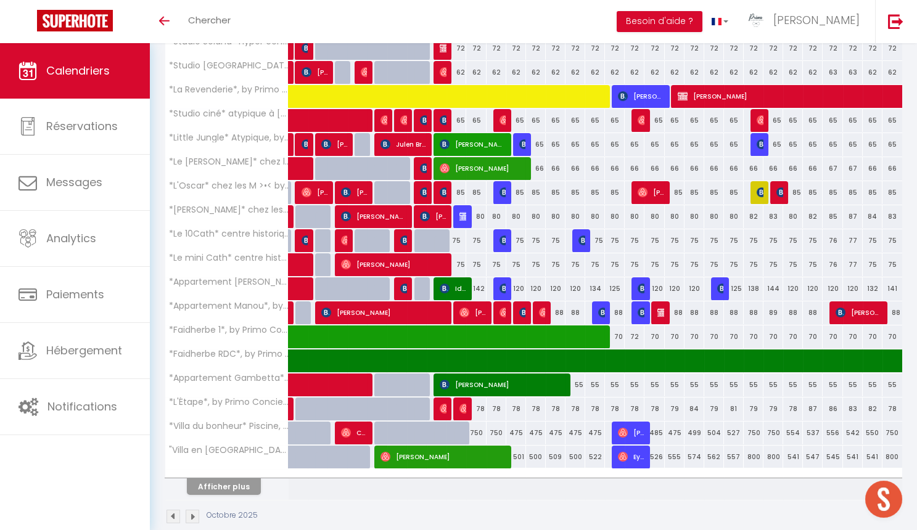
scroll to position [753, 0]
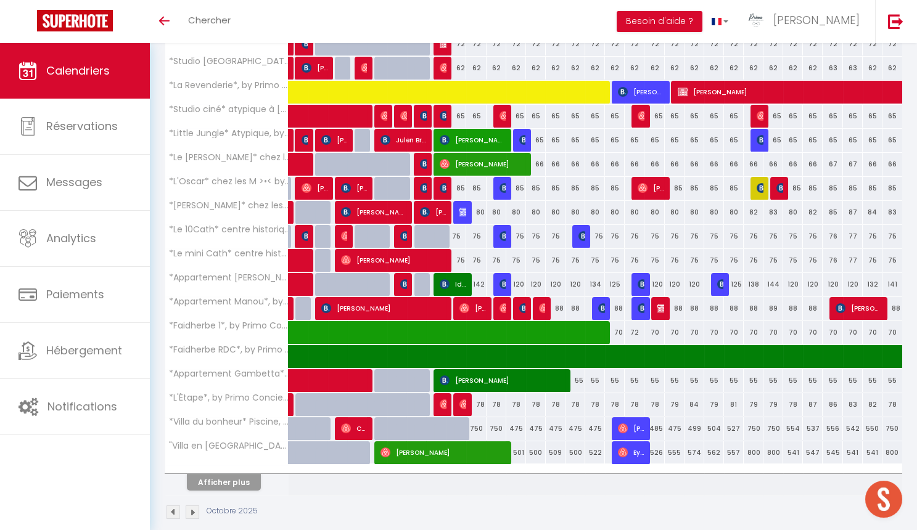
click at [241, 480] on button "Afficher plus" at bounding box center [224, 482] width 74 height 17
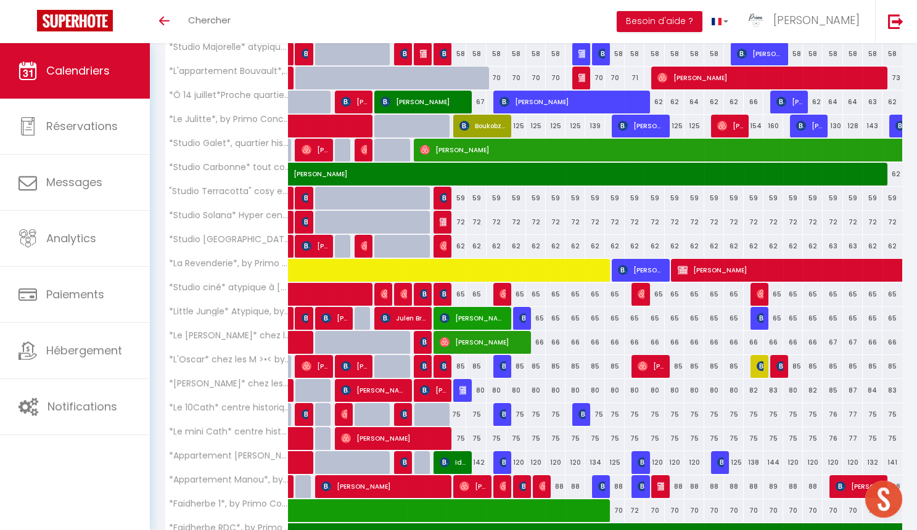
scroll to position [586, 0]
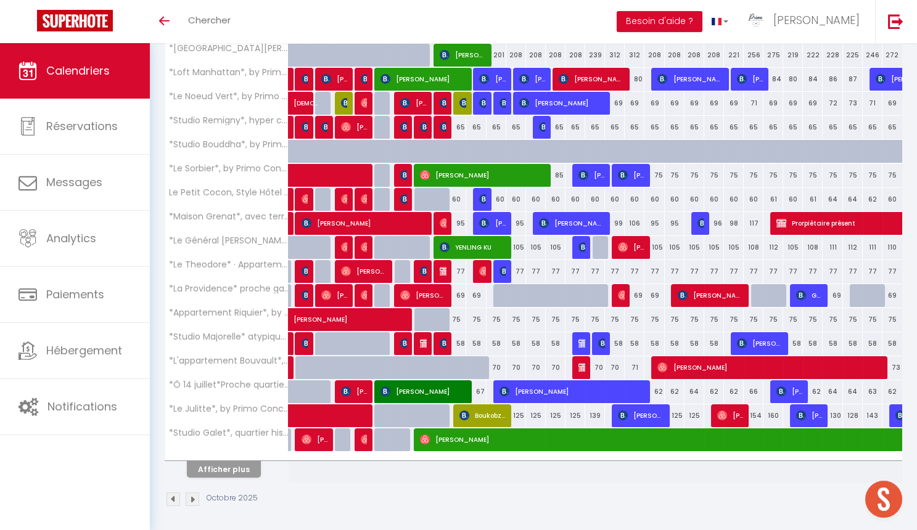
scroll to position [285, 0]
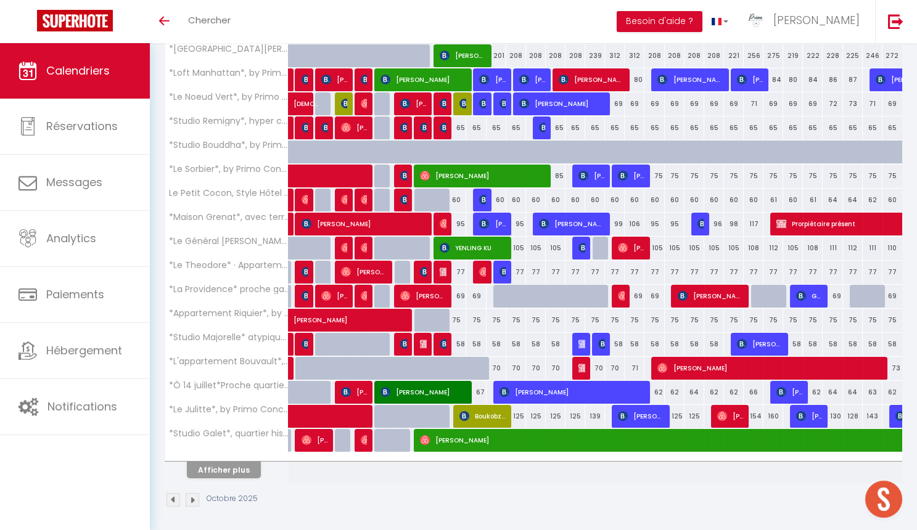
click at [250, 472] on button "Afficher plus" at bounding box center [224, 470] width 74 height 17
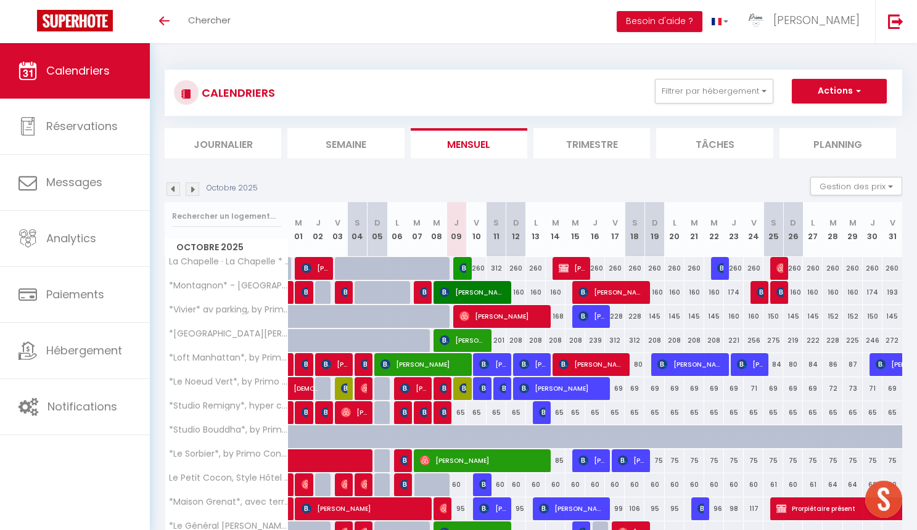
scroll to position [0, 0]
click at [173, 186] on img at bounding box center [173, 189] width 14 height 14
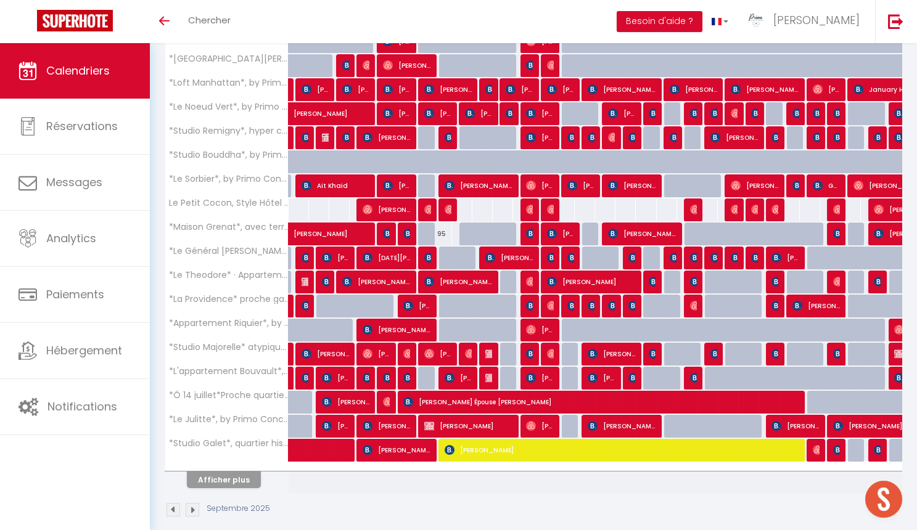
scroll to position [279, 0]
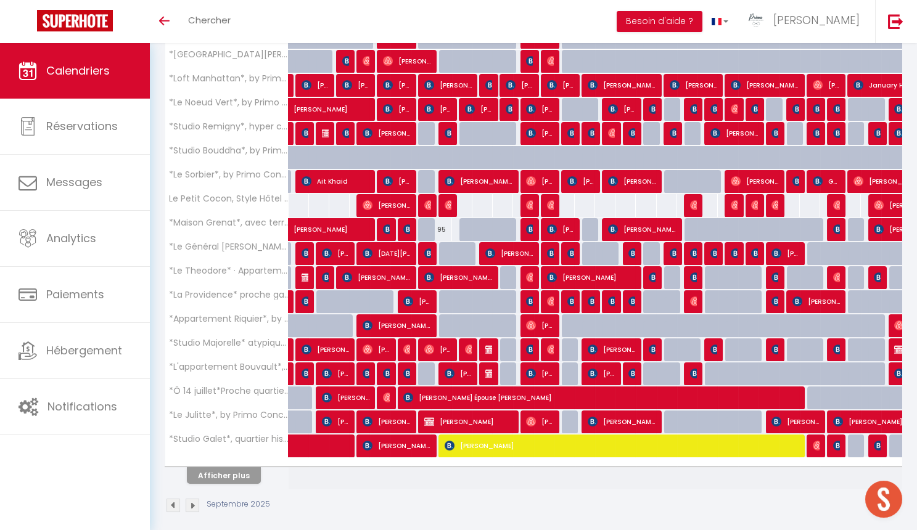
click at [247, 468] on button "Afficher plus" at bounding box center [224, 475] width 74 height 17
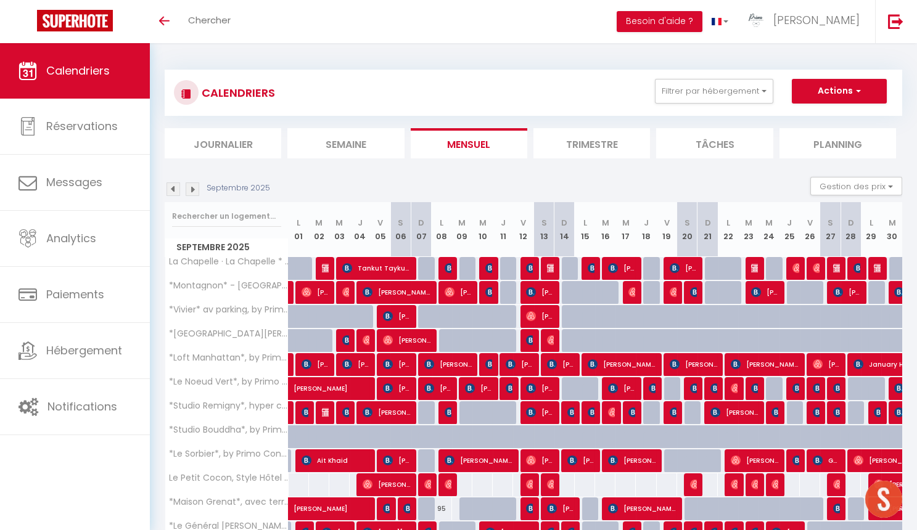
scroll to position [0, 0]
click at [196, 187] on img at bounding box center [193, 189] width 14 height 14
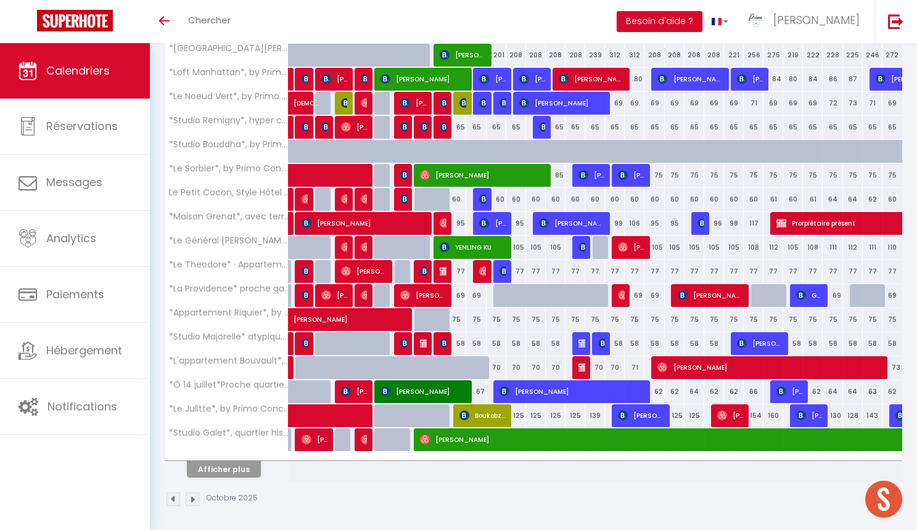
scroll to position [285, 0]
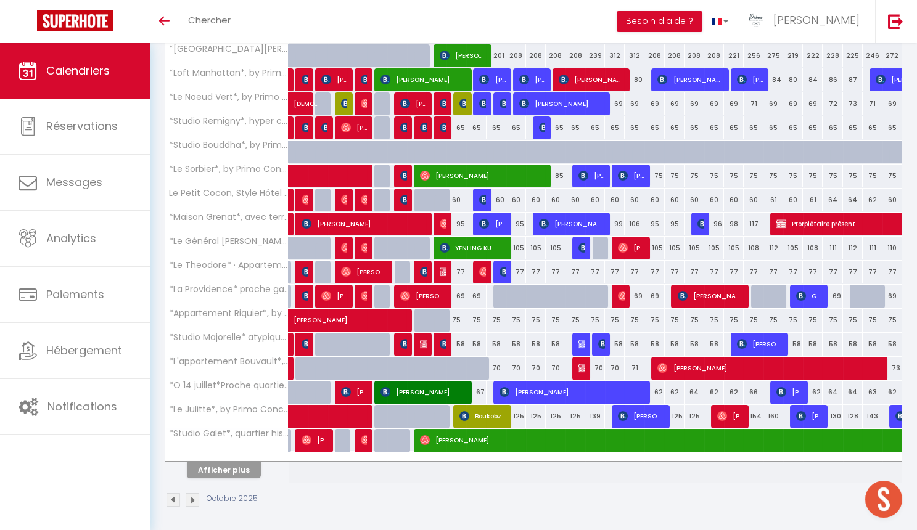
click at [231, 463] on button "Afficher plus" at bounding box center [224, 470] width 74 height 17
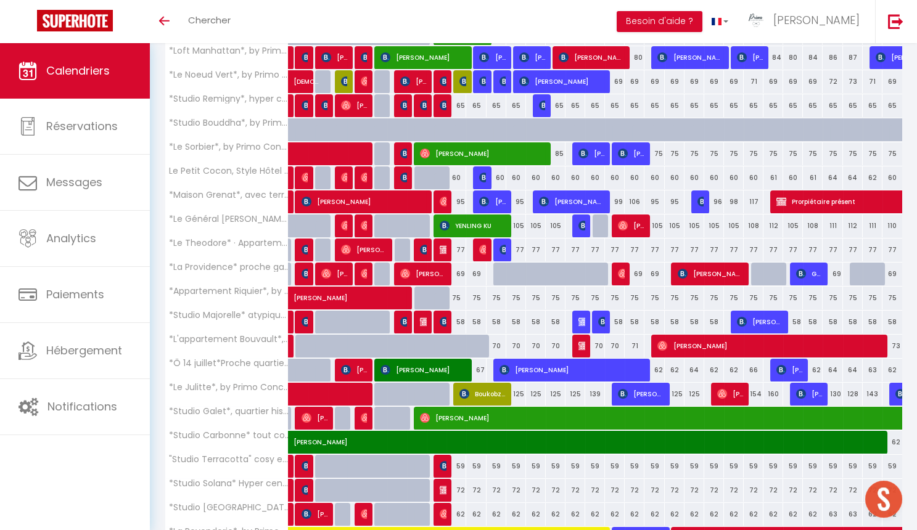
scroll to position [31, 0]
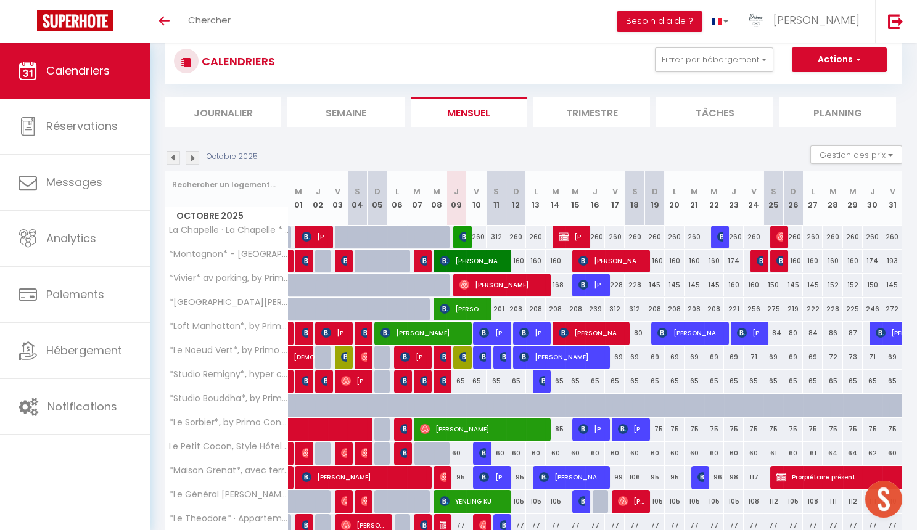
click at [168, 158] on img at bounding box center [173, 158] width 14 height 14
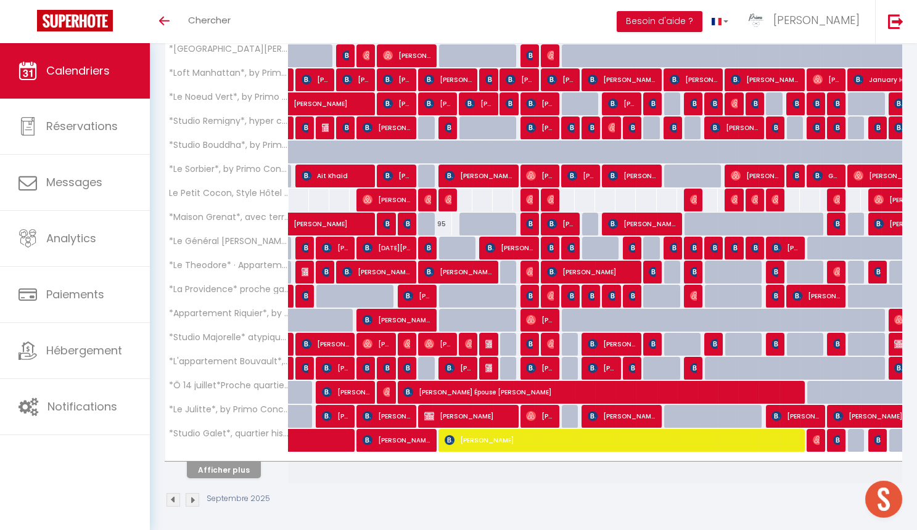
click at [241, 467] on button "Afficher plus" at bounding box center [224, 470] width 74 height 17
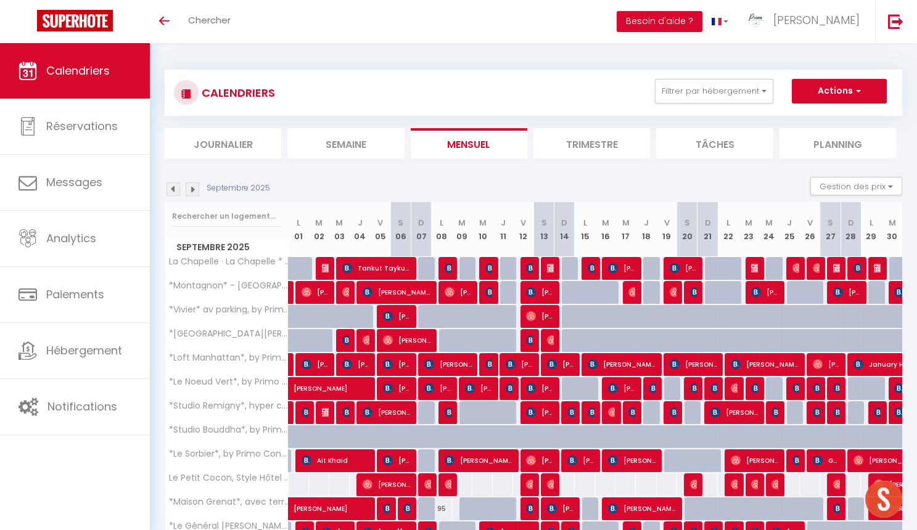
scroll to position [0, 0]
click at [188, 185] on img at bounding box center [193, 189] width 14 height 14
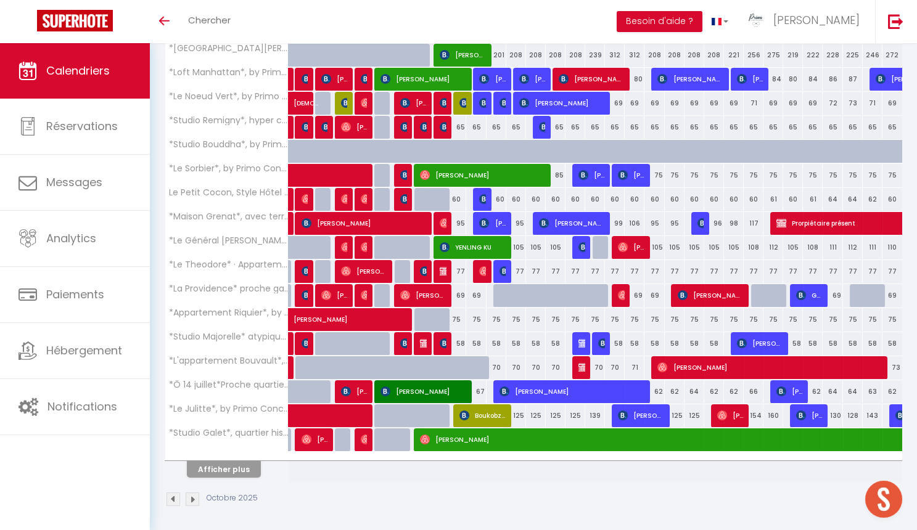
scroll to position [285, 0]
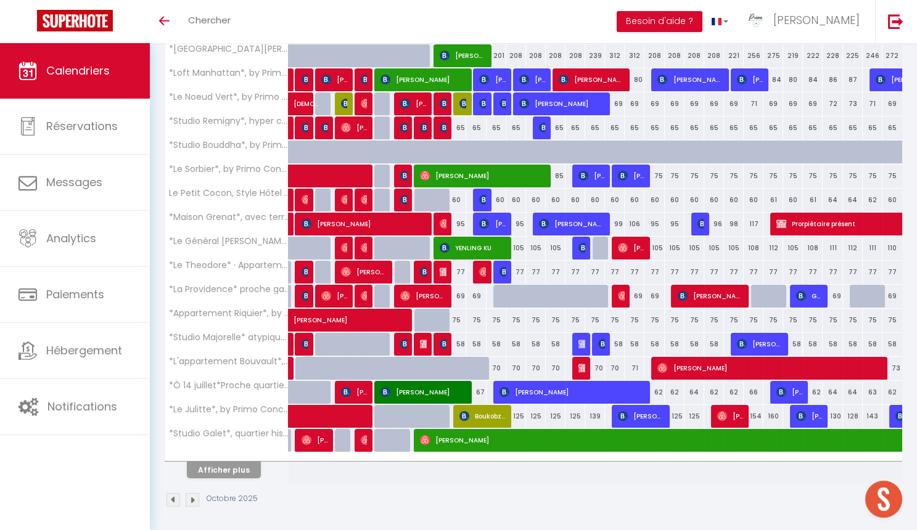
click at [230, 467] on button "Afficher plus" at bounding box center [224, 470] width 74 height 17
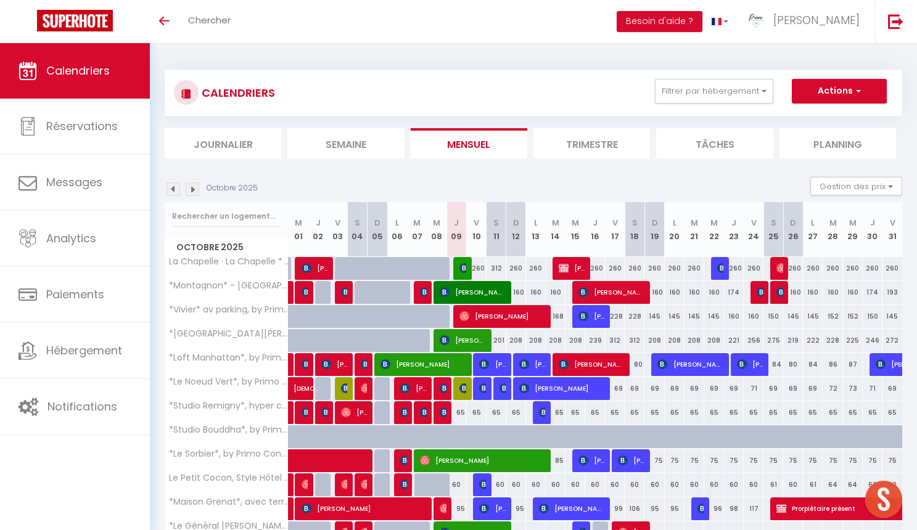
scroll to position [0, 0]
click at [174, 186] on img at bounding box center [173, 189] width 14 height 14
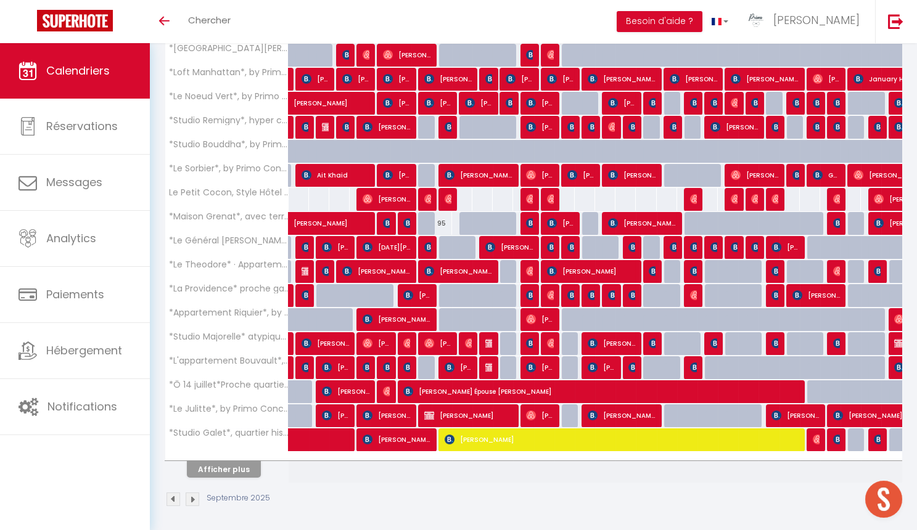
scroll to position [285, 0]
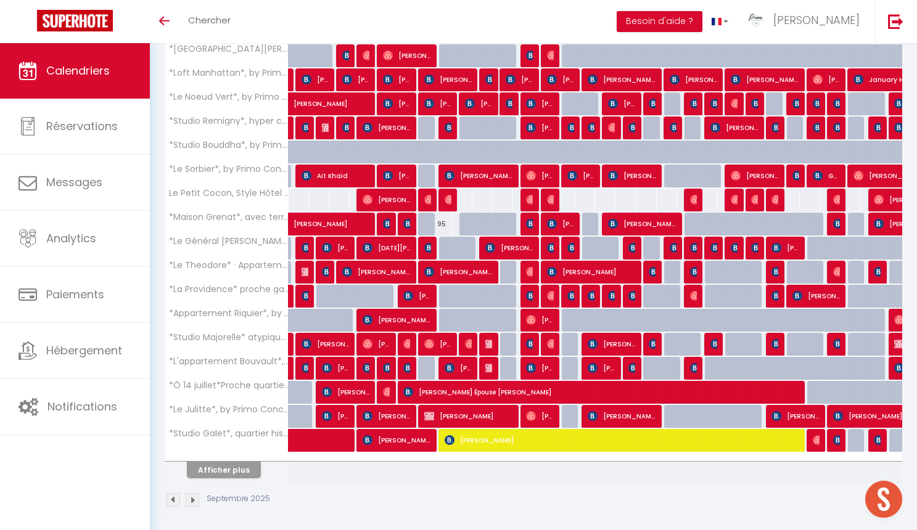
click at [249, 474] on button "Afficher plus" at bounding box center [224, 470] width 74 height 17
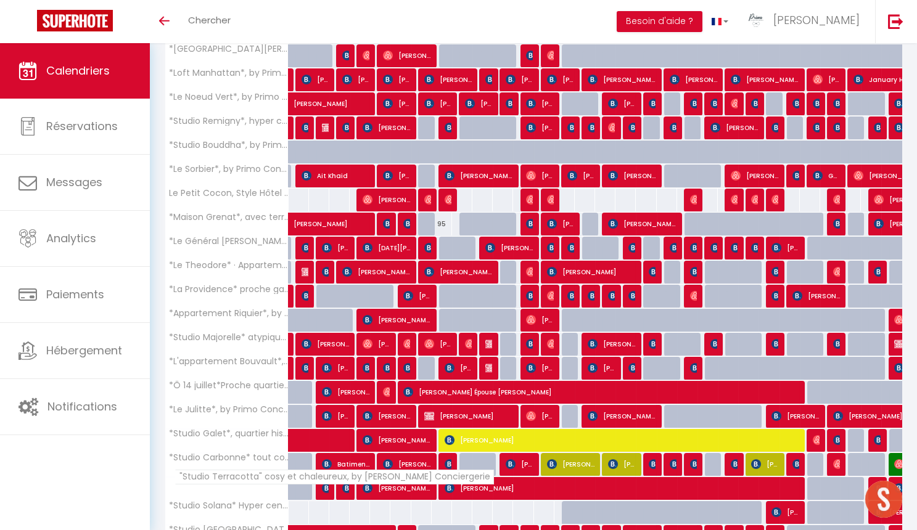
click at [234, 470] on span ""Studio Terracotta" cosy et chaleureux, by [PERSON_NAME] Conciergerie" at bounding box center [333, 477] width 319 height 15
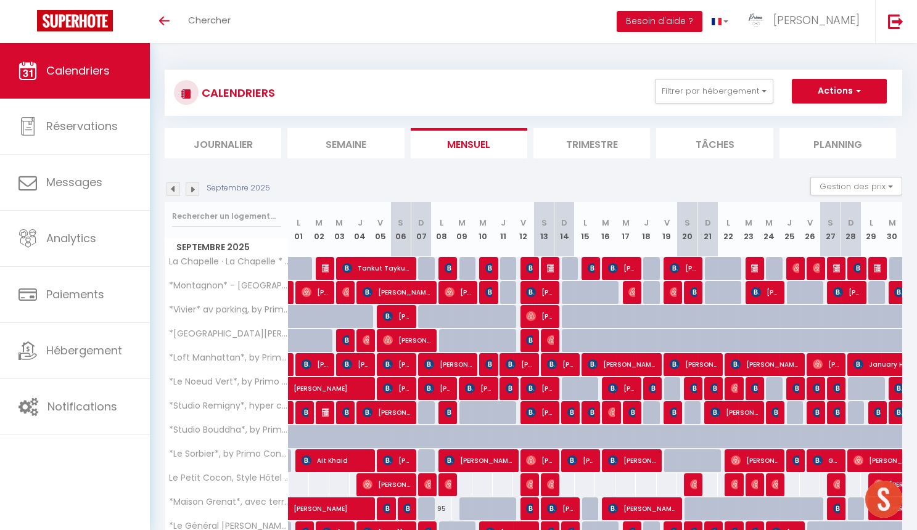
scroll to position [0, 0]
click at [198, 192] on img at bounding box center [193, 189] width 14 height 14
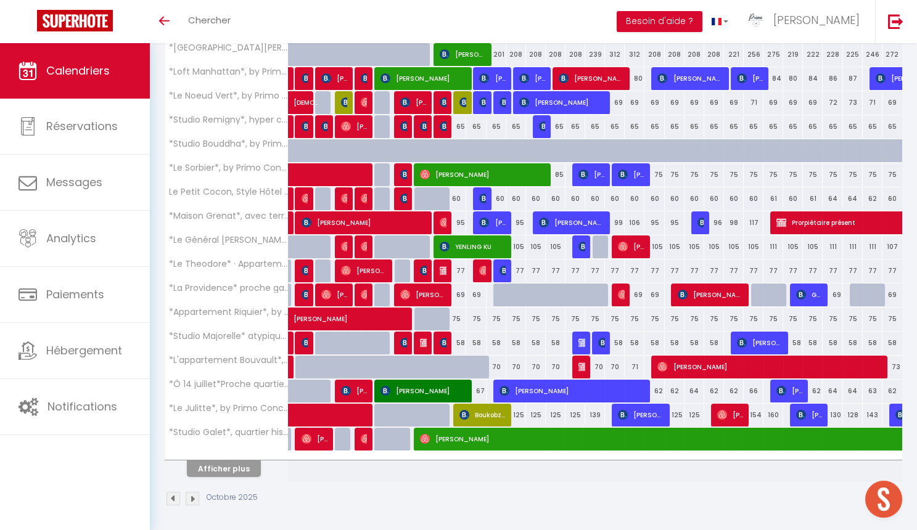
scroll to position [285, 0]
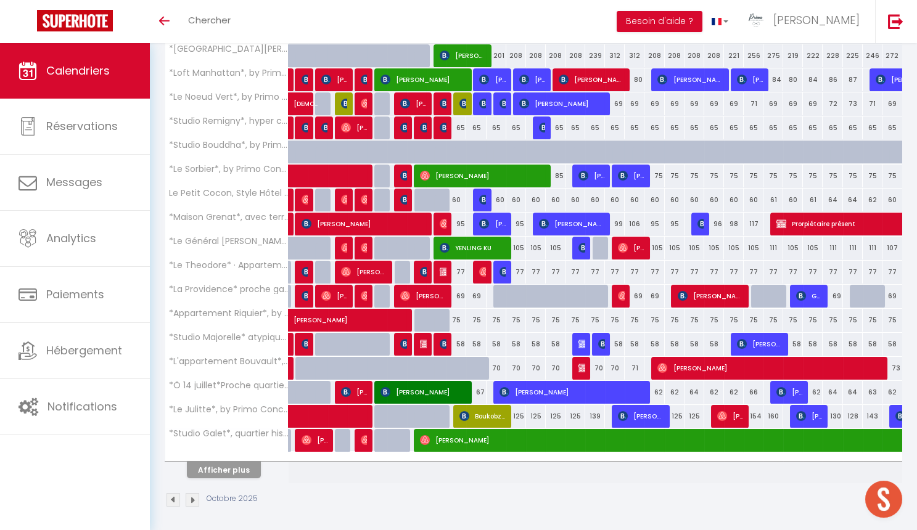
click at [240, 468] on button "Afficher plus" at bounding box center [224, 470] width 74 height 17
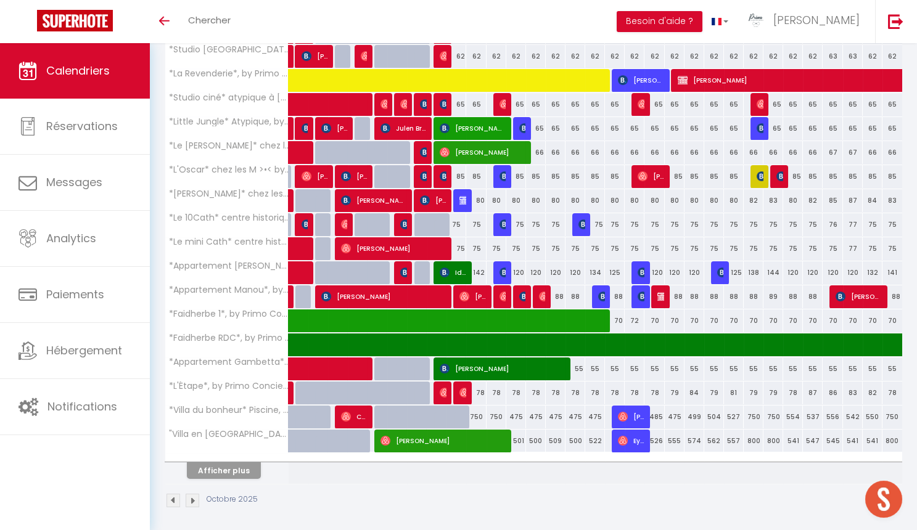
scroll to position [764, 0]
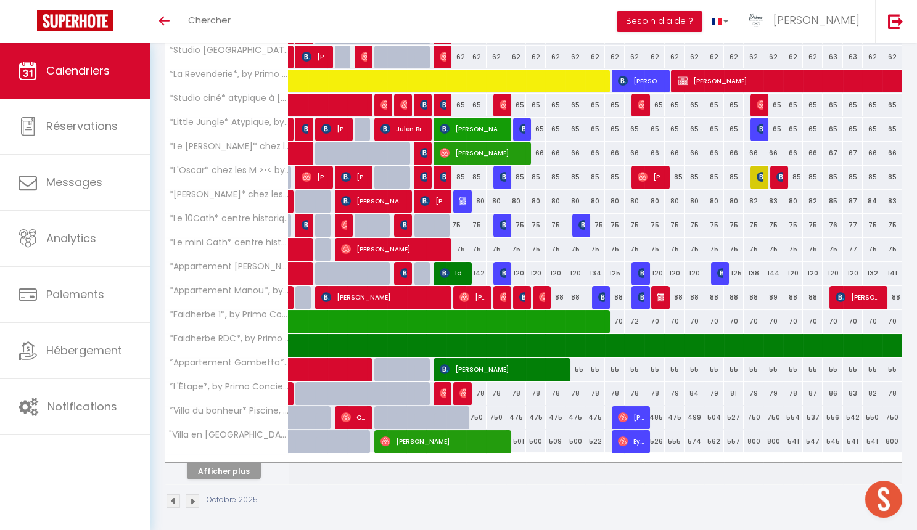
click at [240, 467] on button "Afficher plus" at bounding box center [224, 471] width 74 height 17
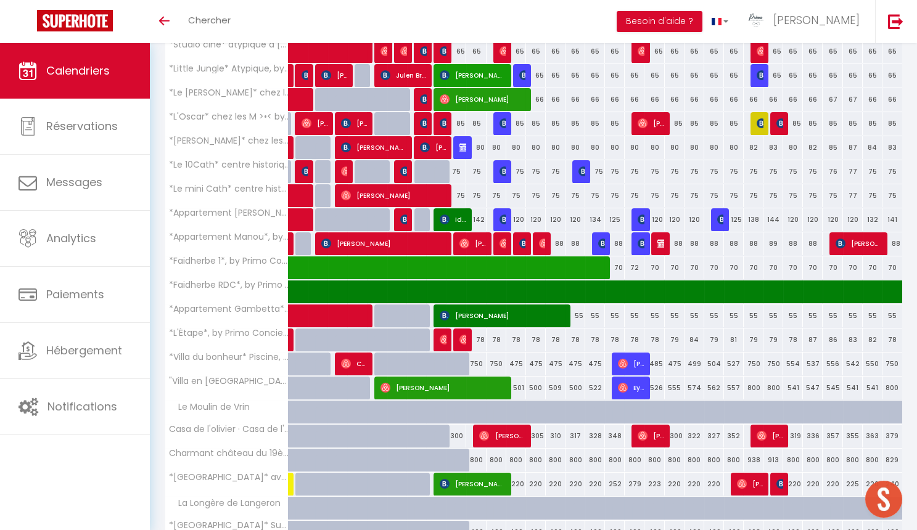
scroll to position [808, 0]
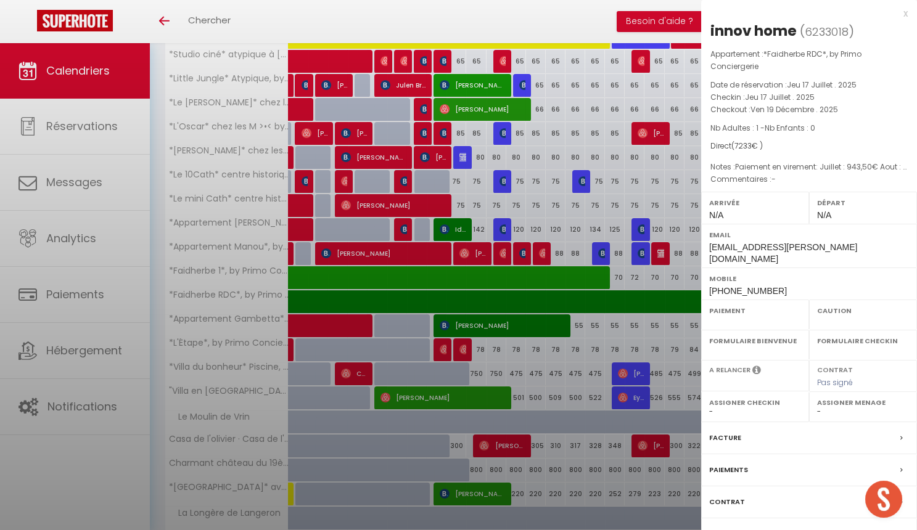
select select "OK"
select select "0"
select select "1"
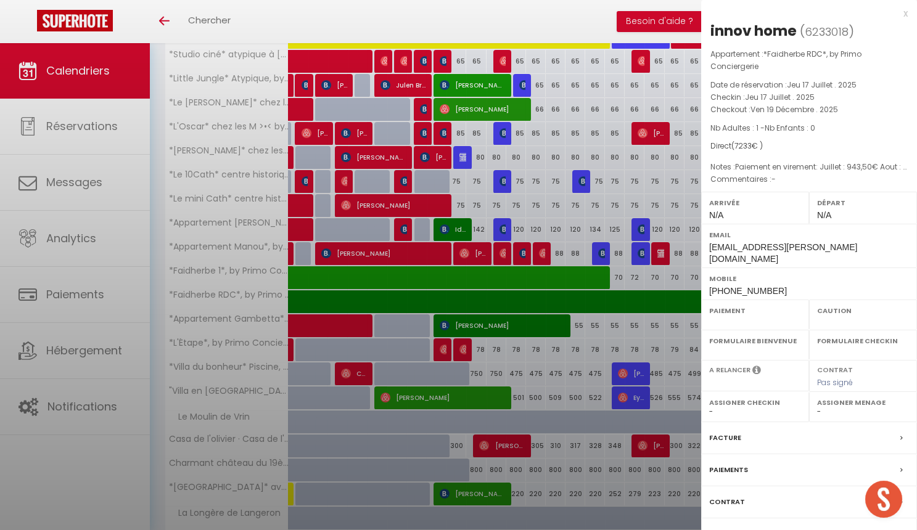
select select
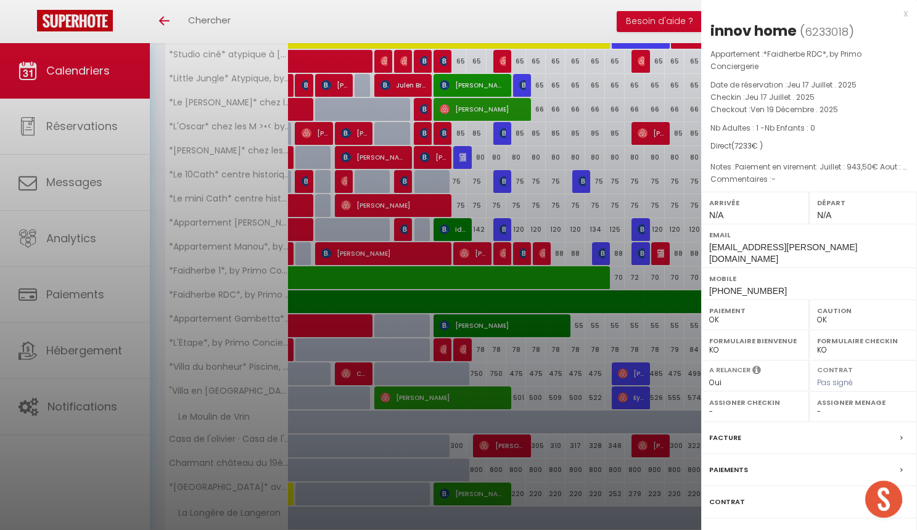
select select "45264"
click at [560, 349] on div at bounding box center [458, 265] width 917 height 530
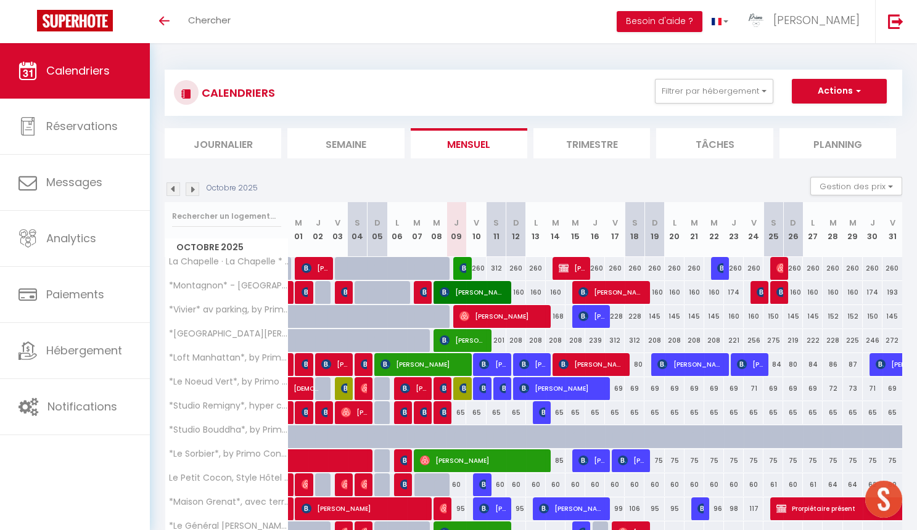
scroll to position [0, 0]
click at [101, 72] on span "Calendriers" at bounding box center [77, 70] width 63 height 15
